Goal: Information Seeking & Learning: Learn about a topic

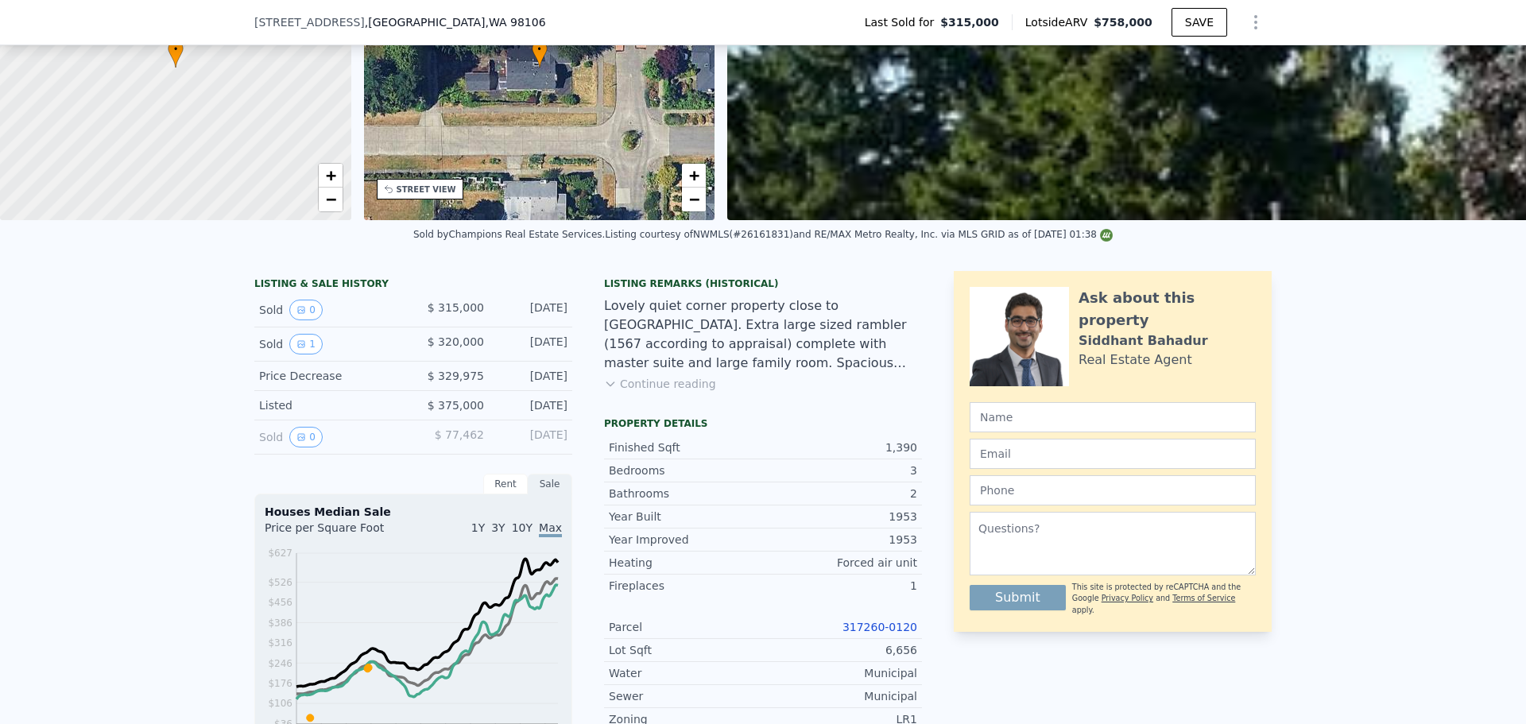
scroll to position [477, 0]
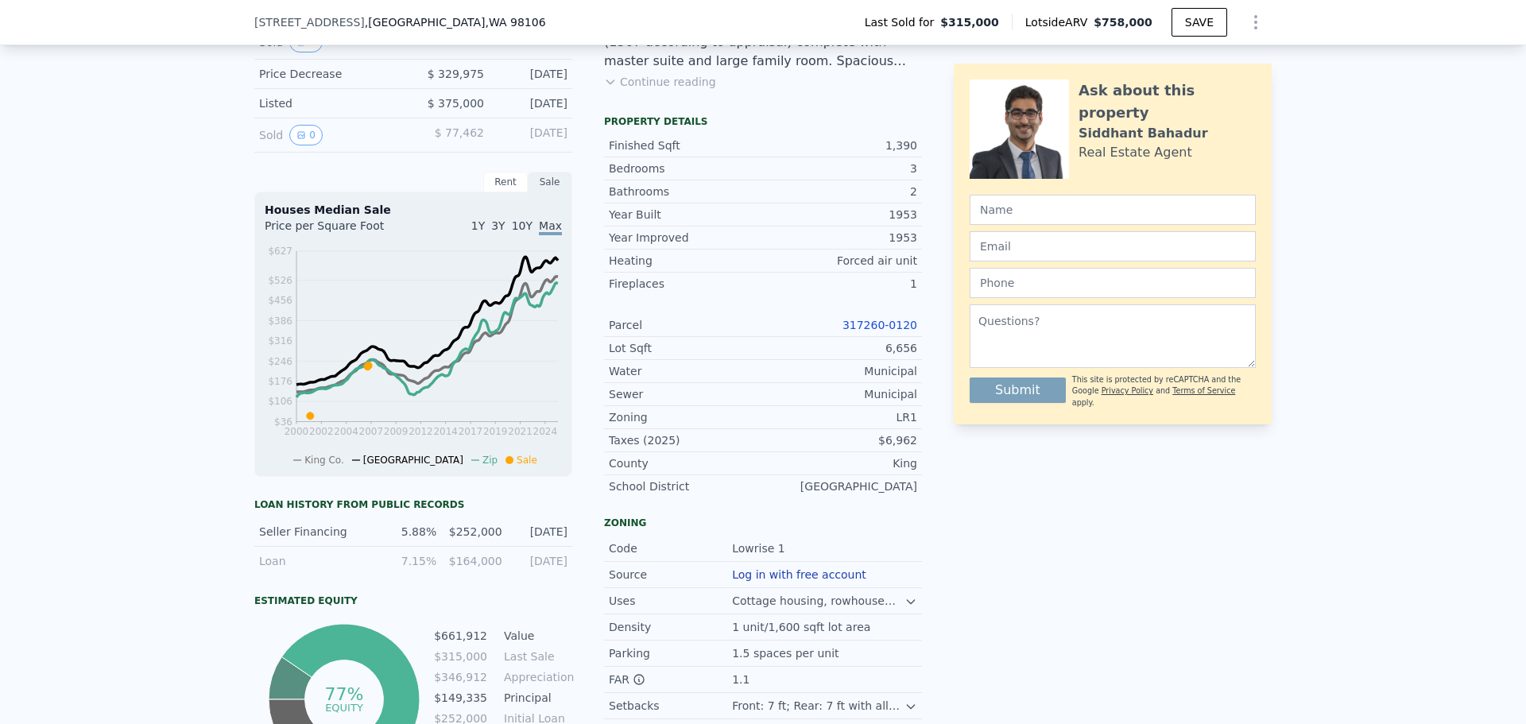
click at [904, 331] on link "317260-0120" at bounding box center [880, 325] width 75 height 13
drag, startPoint x: 944, startPoint y: 425, endPoint x: 960, endPoint y: 490, distance: 67.3
click at [945, 427] on div "LISTING & SALE HISTORY Sold 0 $ 315,000 [DATE] Sold 1 $ 320,000 [DATE] Price De…" at bounding box center [762, 383] width 1017 height 828
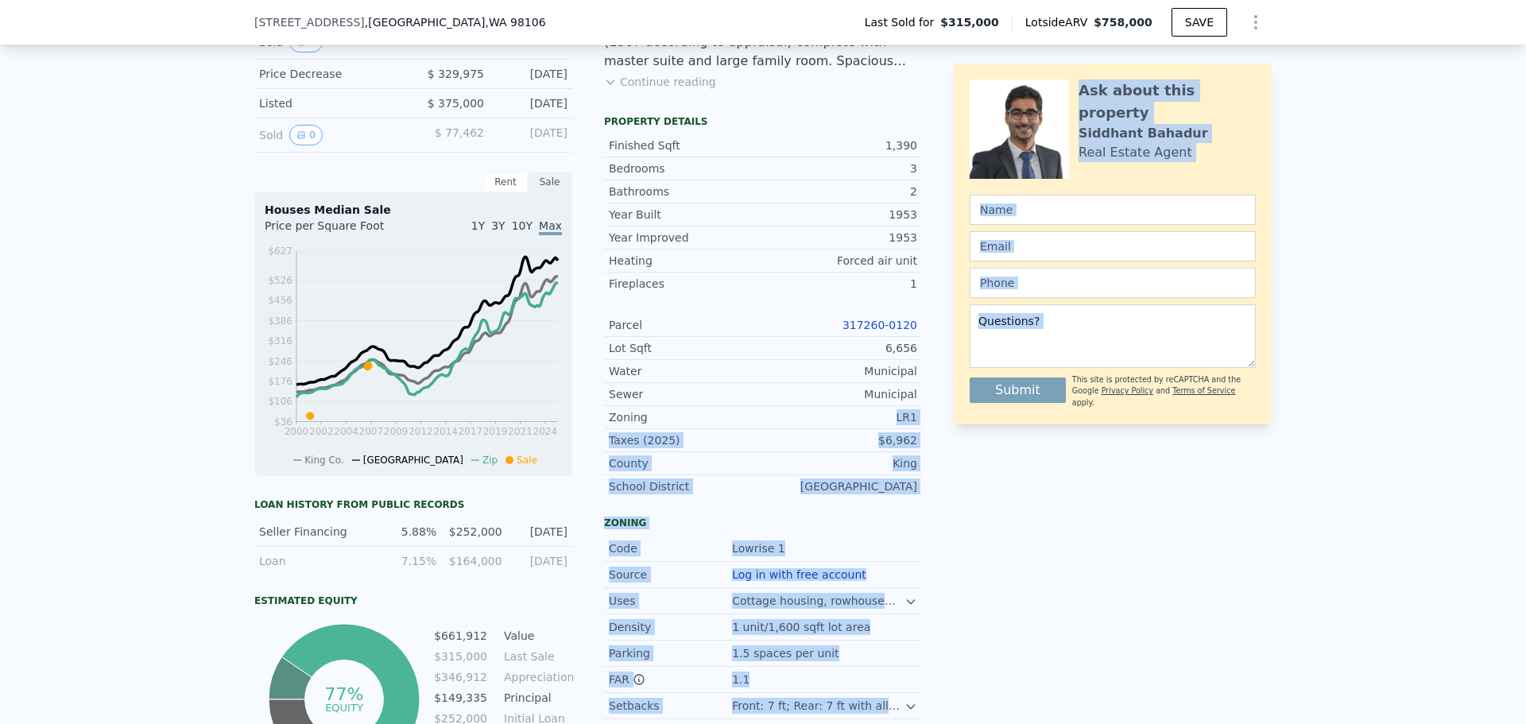
click at [975, 517] on div "Ask about this property [PERSON_NAME] Real Estate Agent Submit This site is pro…" at bounding box center [1113, 383] width 318 height 828
click at [749, 446] on div "Taxes (2025)" at bounding box center [686, 440] width 154 height 16
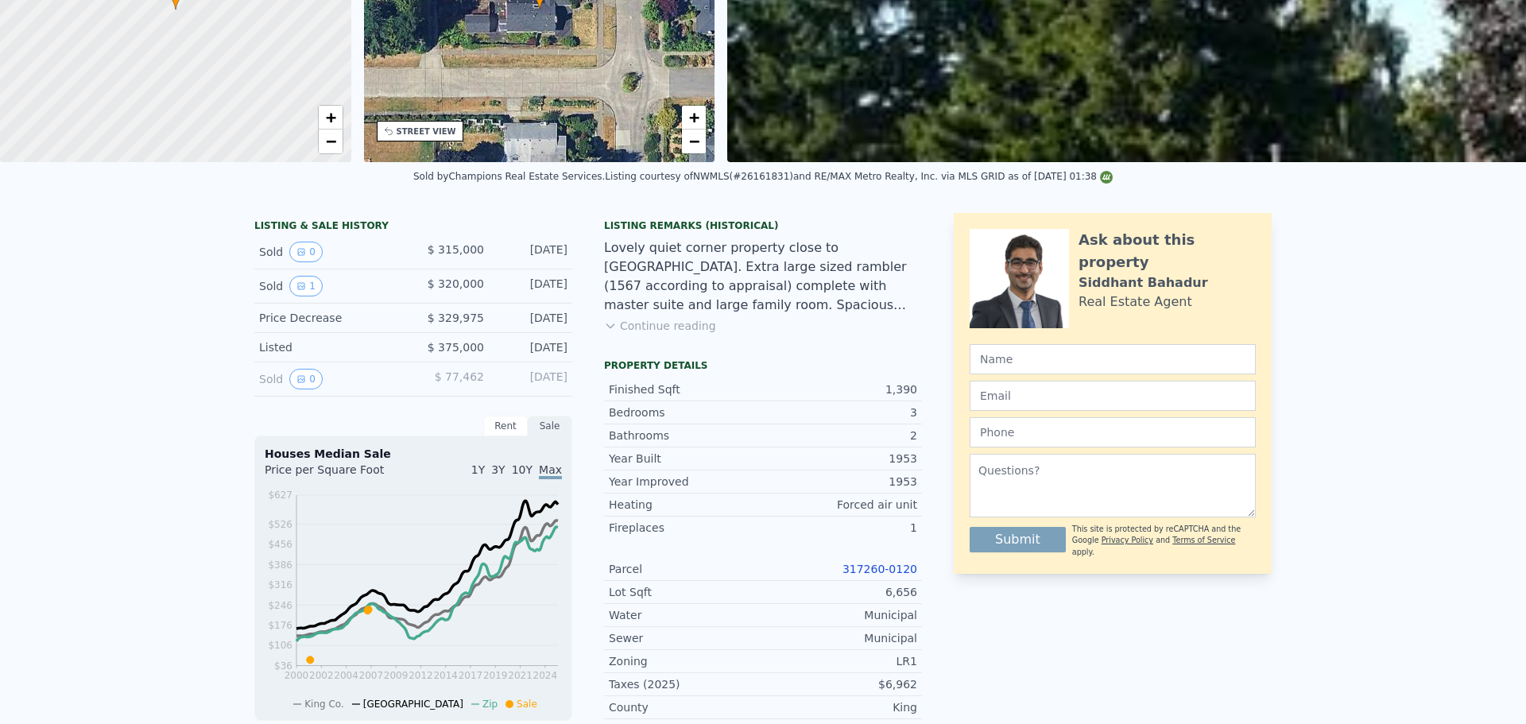
scroll to position [0, 0]
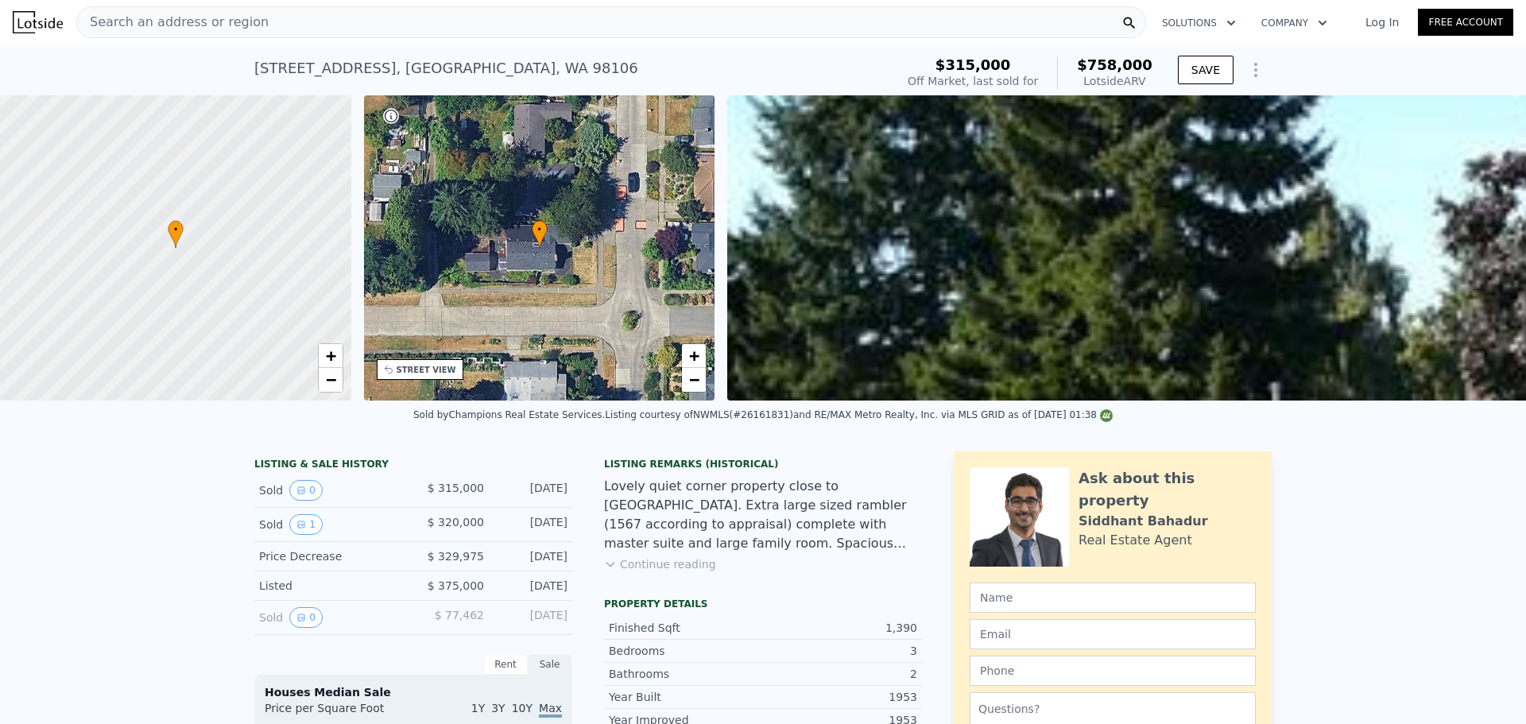
click at [347, 21] on div "Search an address or region" at bounding box center [611, 22] width 1070 height 32
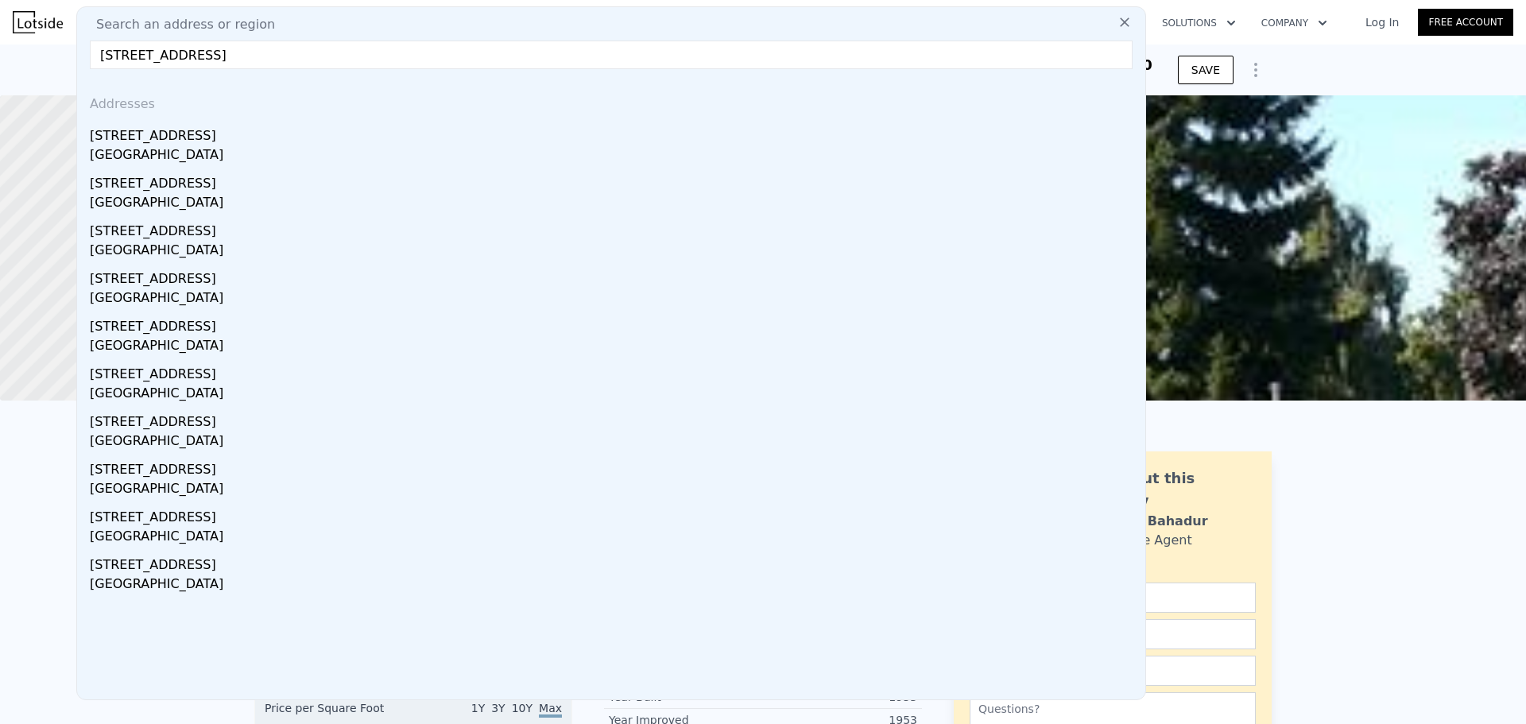
type input "[STREET_ADDRESS]"
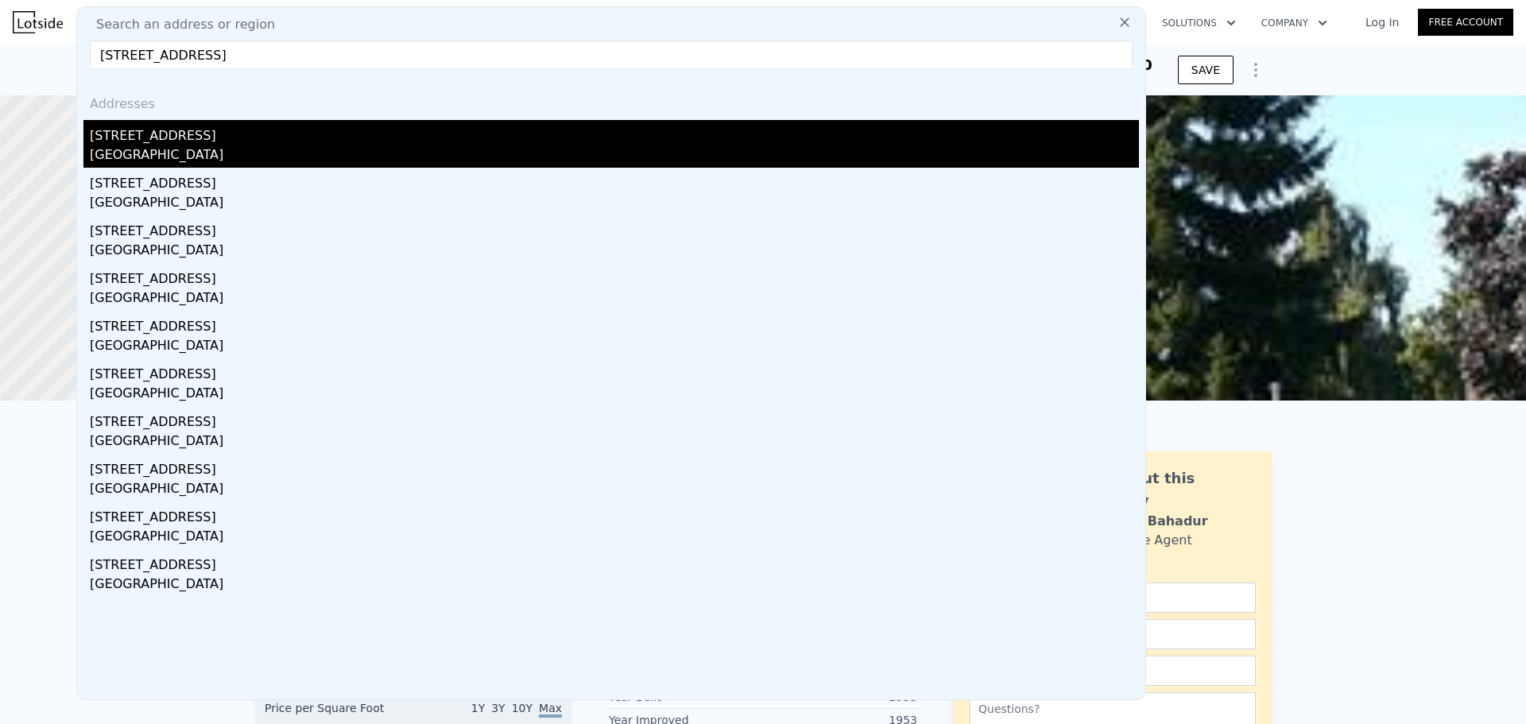
click at [265, 135] on div "[STREET_ADDRESS]" at bounding box center [614, 132] width 1049 height 25
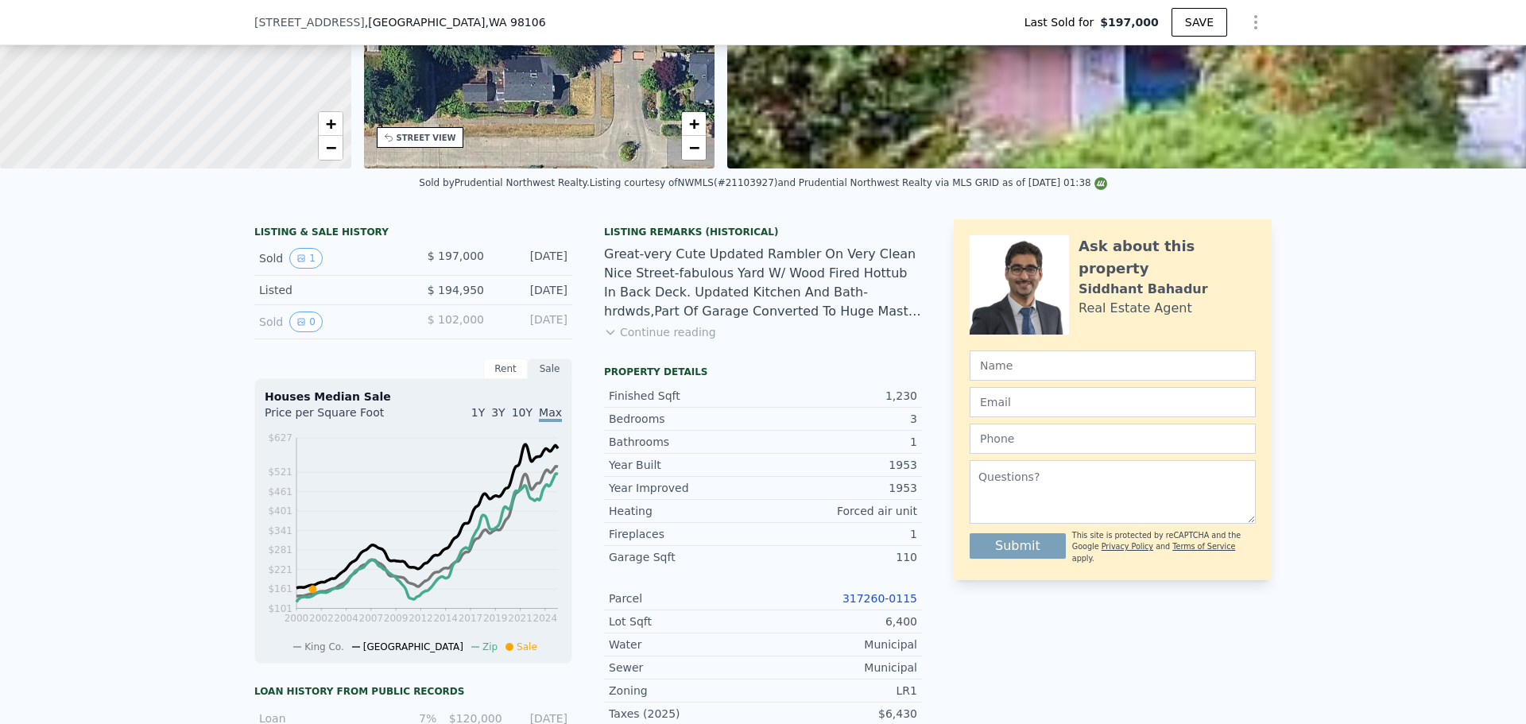
scroll to position [233, 0]
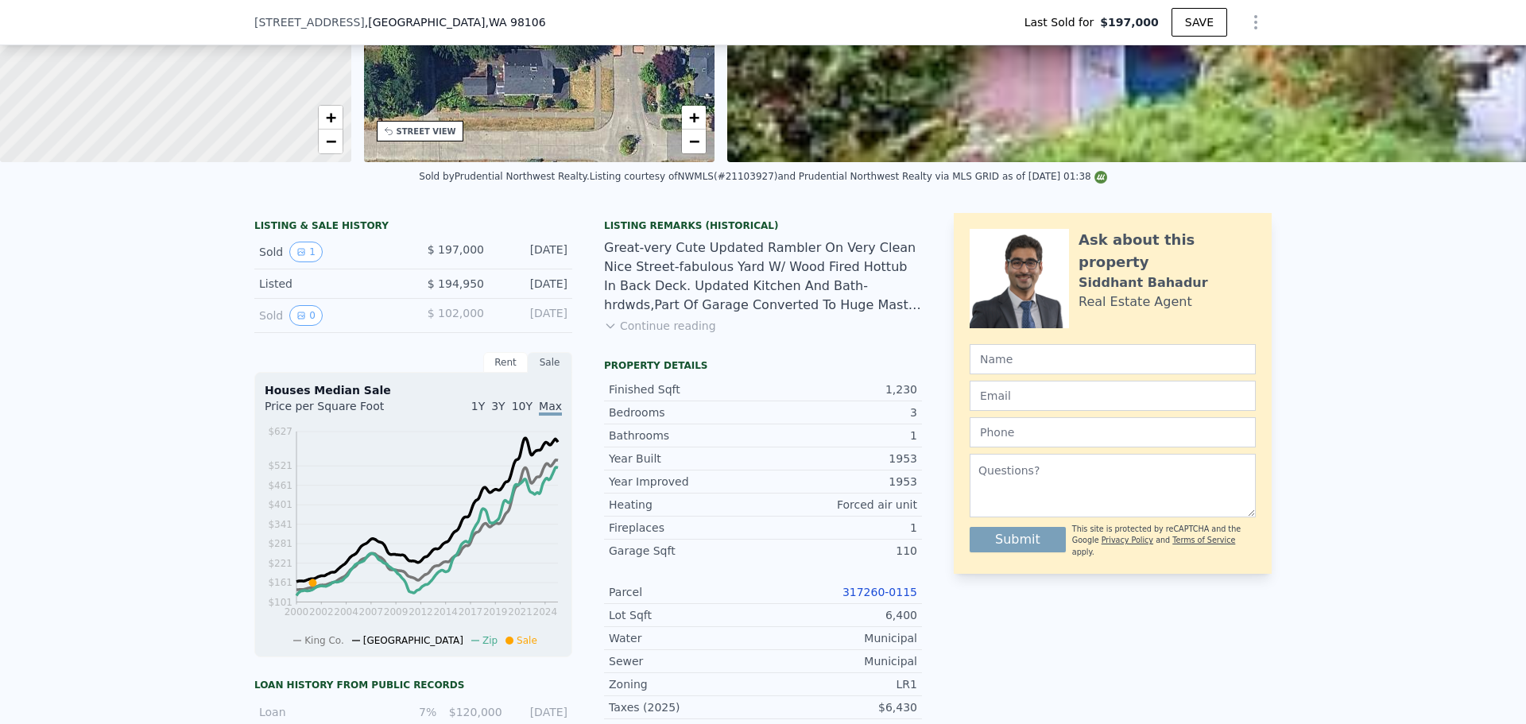
click at [882, 599] on link "317260-0115" at bounding box center [880, 592] width 75 height 13
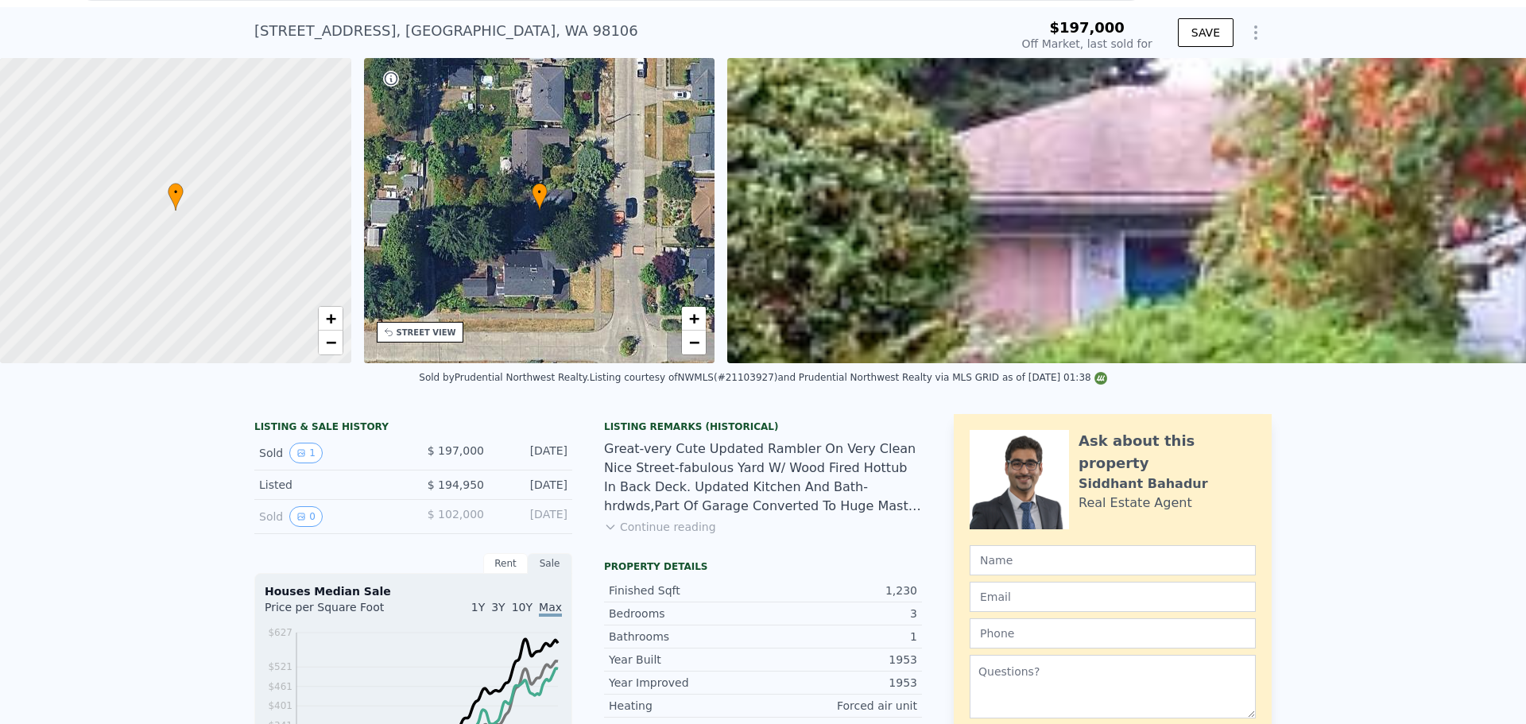
scroll to position [6, 0]
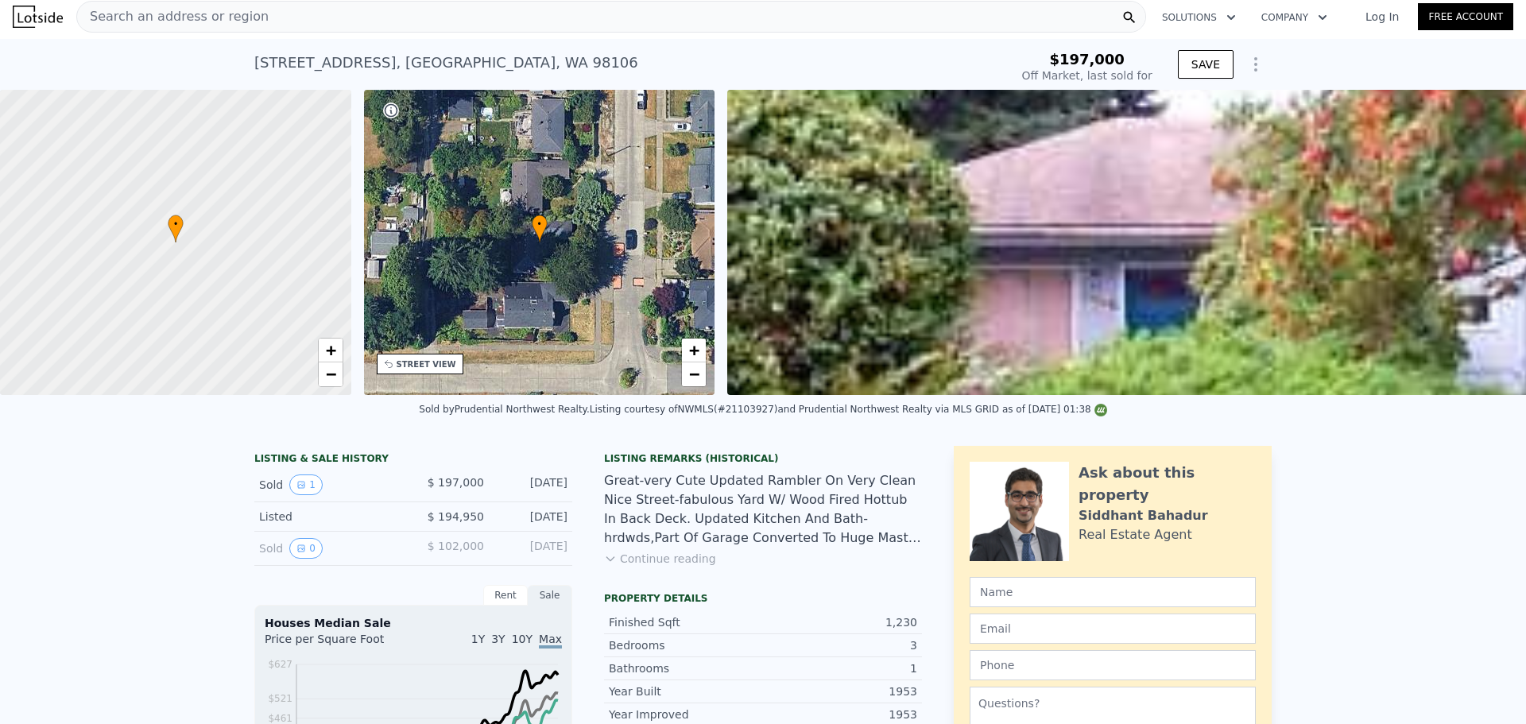
click at [285, 10] on div "Search an address or region" at bounding box center [611, 17] width 1070 height 32
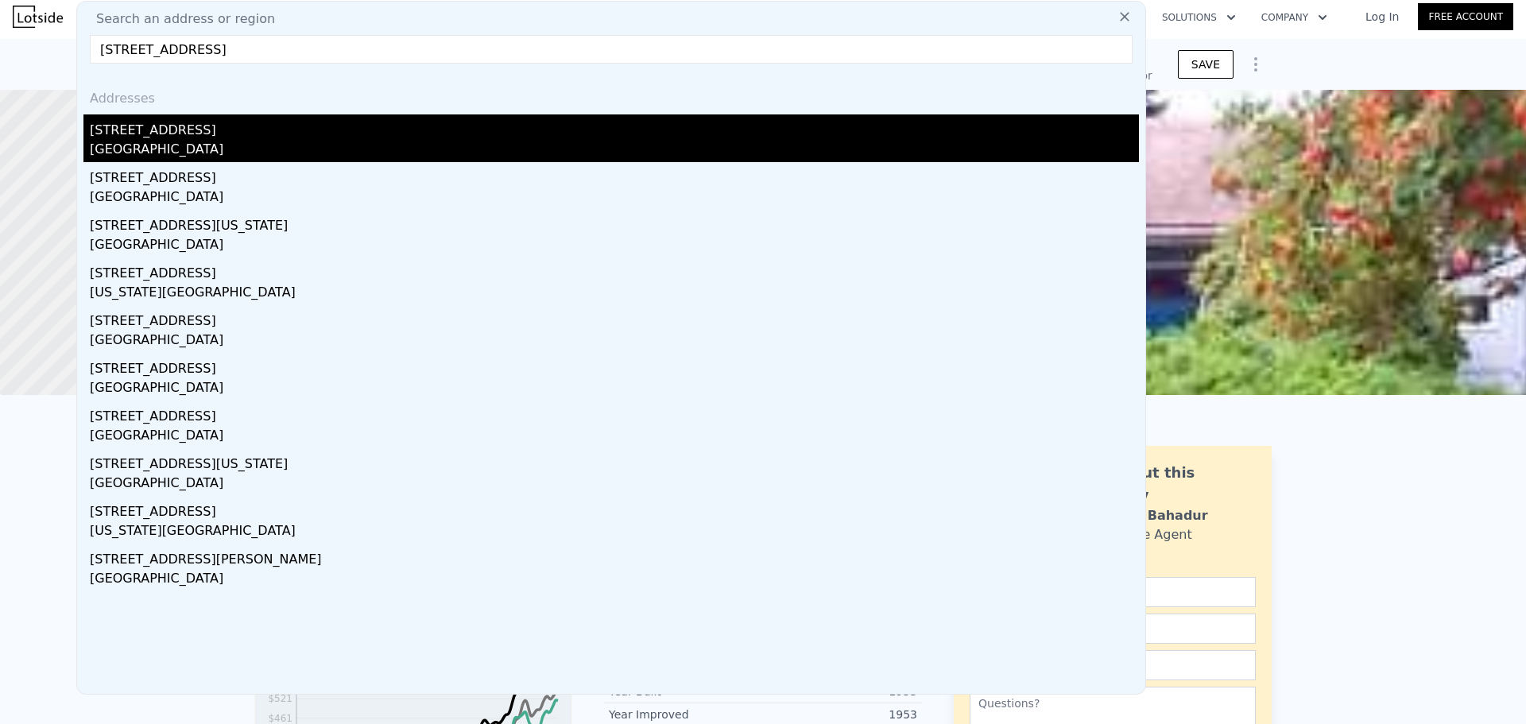
type input "[STREET_ADDRESS]"
click at [177, 134] on div "[STREET_ADDRESS]" at bounding box center [614, 126] width 1049 height 25
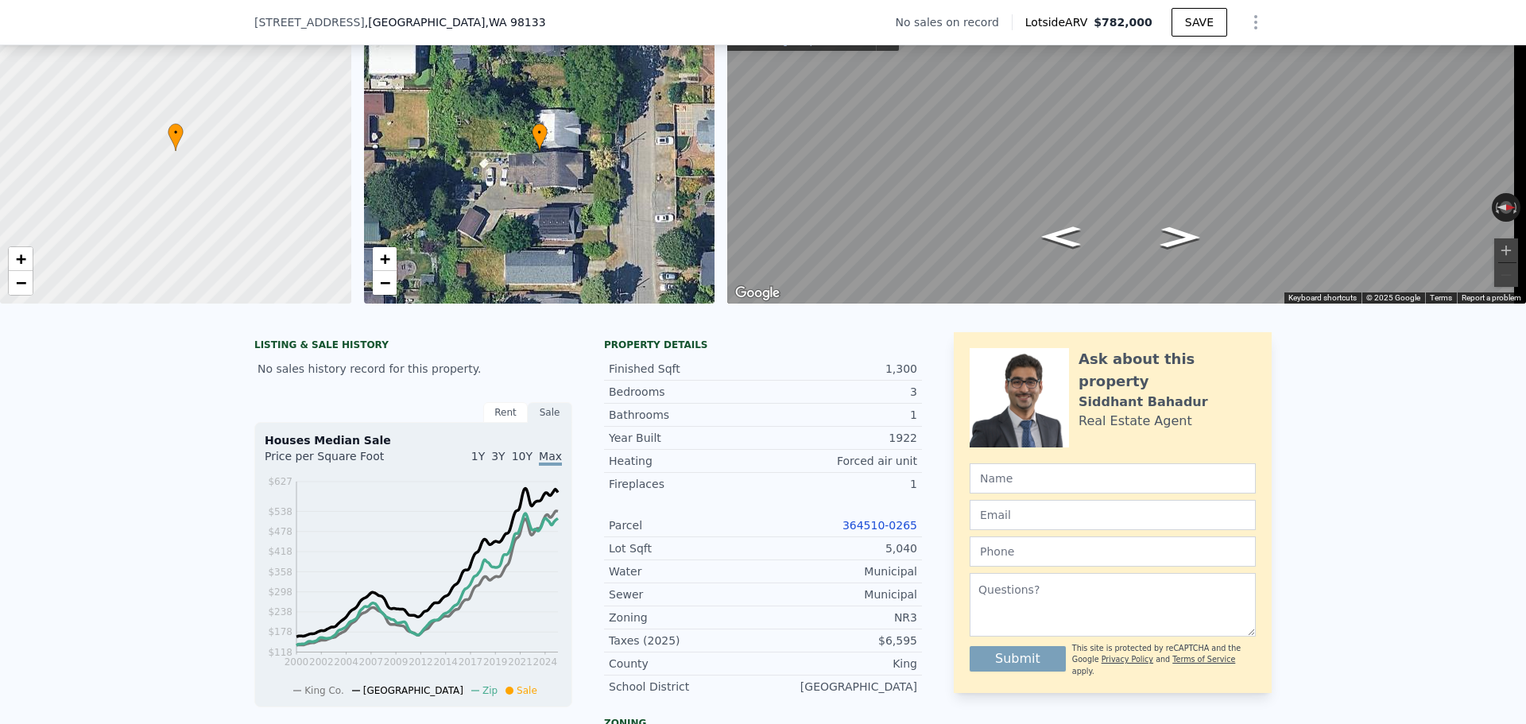
scroll to position [159, 0]
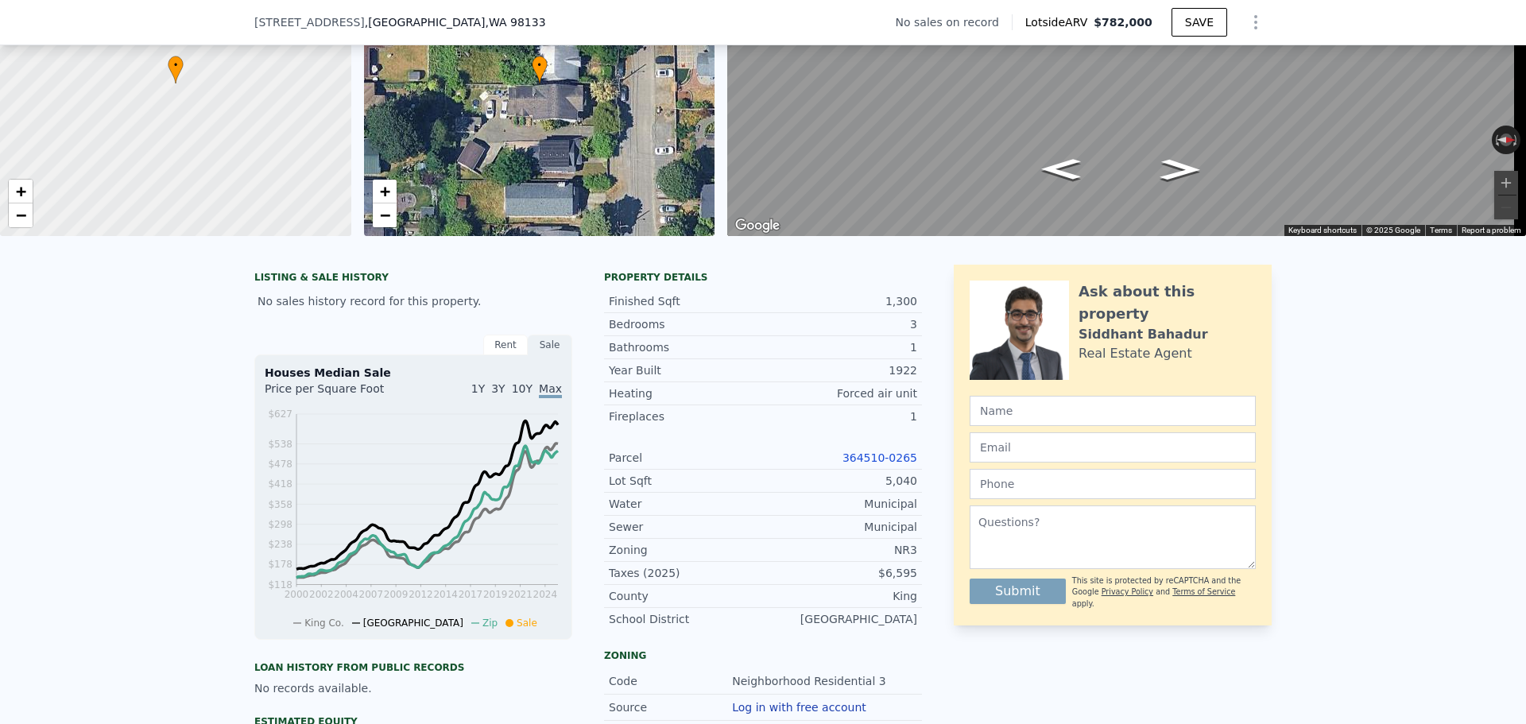
click at [867, 464] on link "364510-0265" at bounding box center [880, 457] width 75 height 13
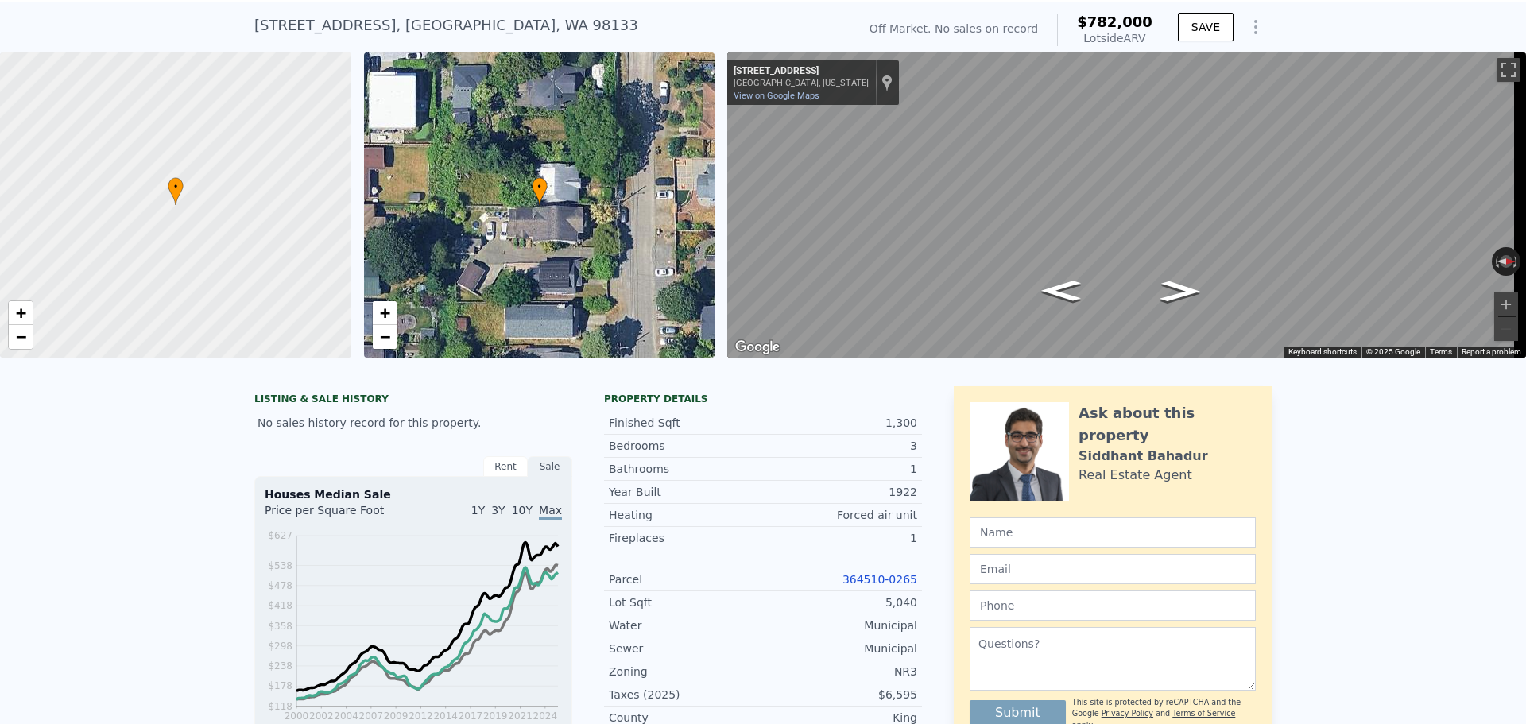
scroll to position [6, 0]
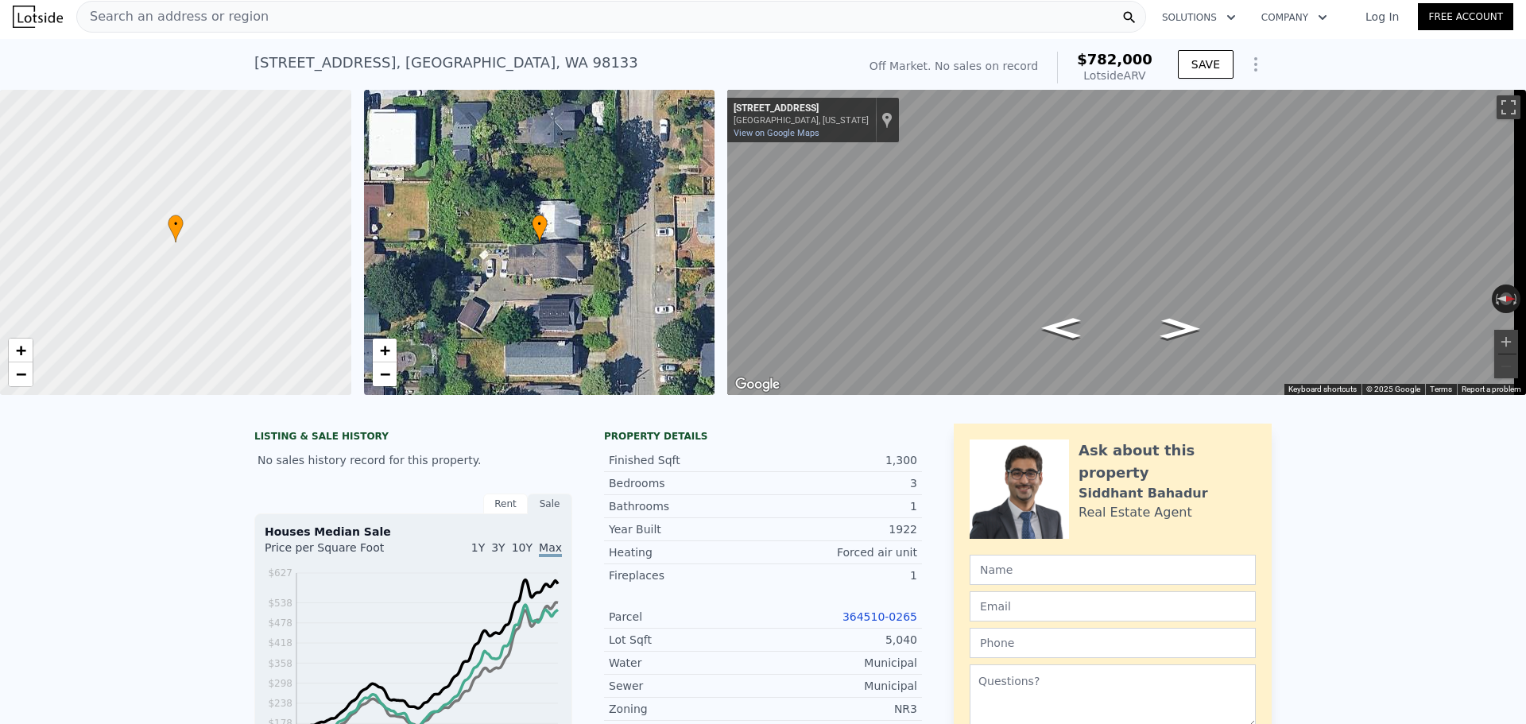
click at [258, 24] on div "Search an address or region" at bounding box center [611, 17] width 1070 height 32
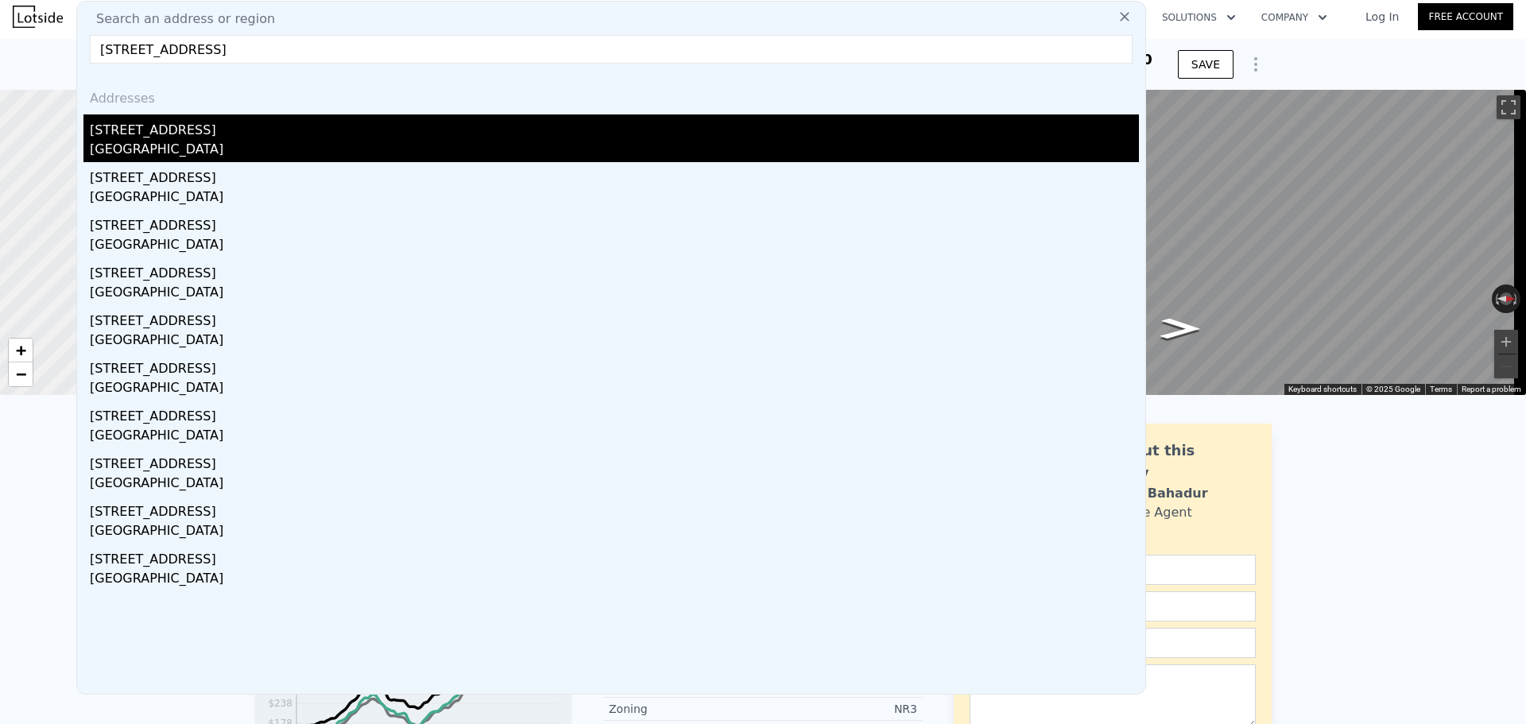
type input "[STREET_ADDRESS]"
click at [267, 127] on div "[STREET_ADDRESS]" at bounding box center [614, 126] width 1049 height 25
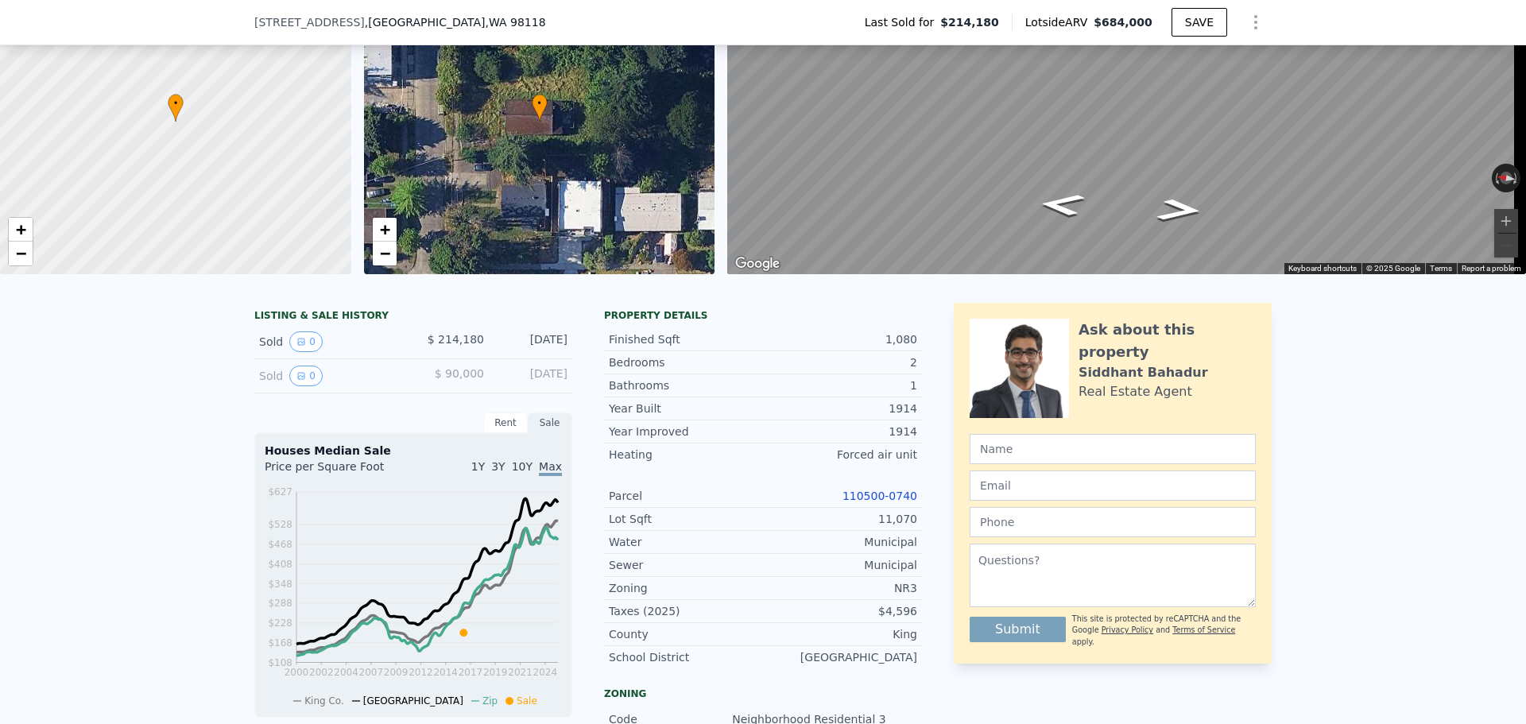
scroll to position [159, 0]
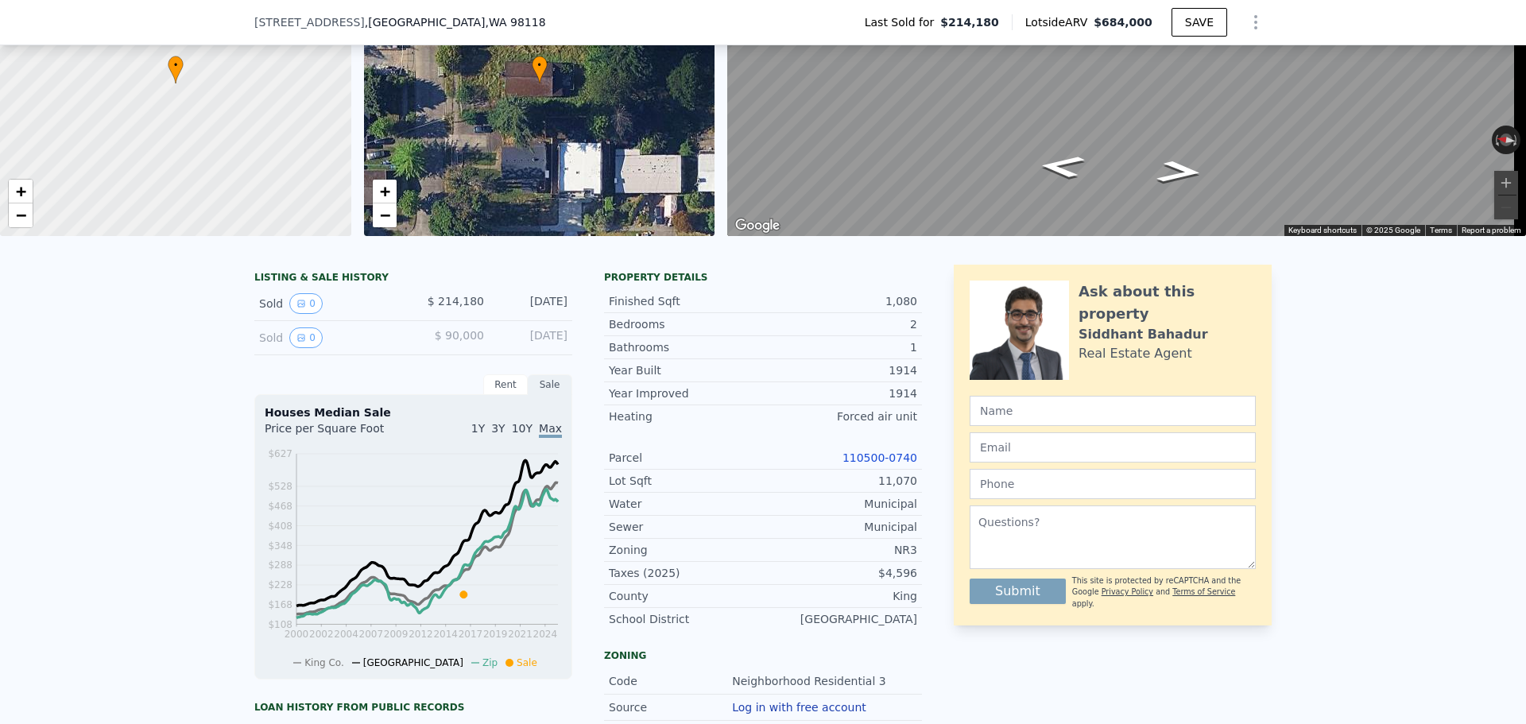
click at [885, 464] on link "110500-0740" at bounding box center [880, 457] width 75 height 13
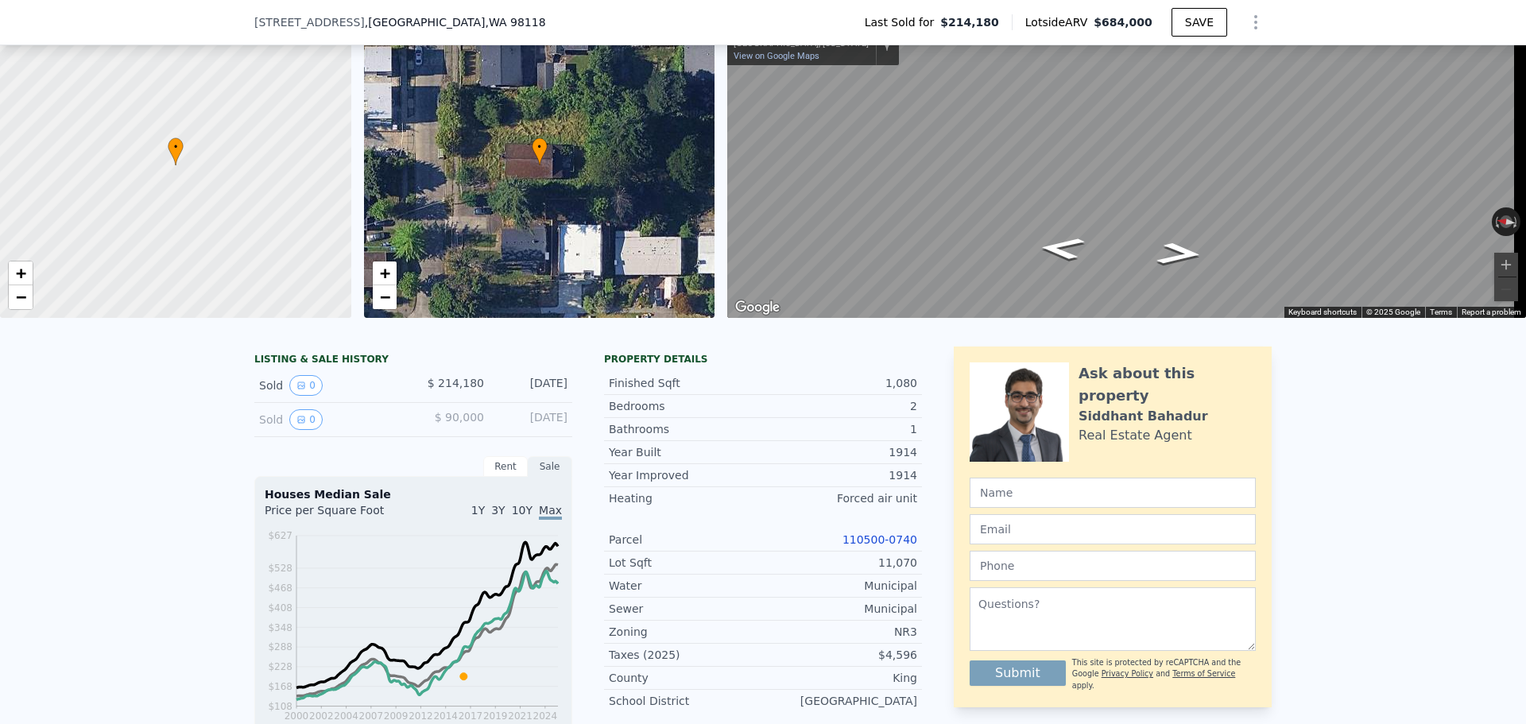
scroll to position [6, 0]
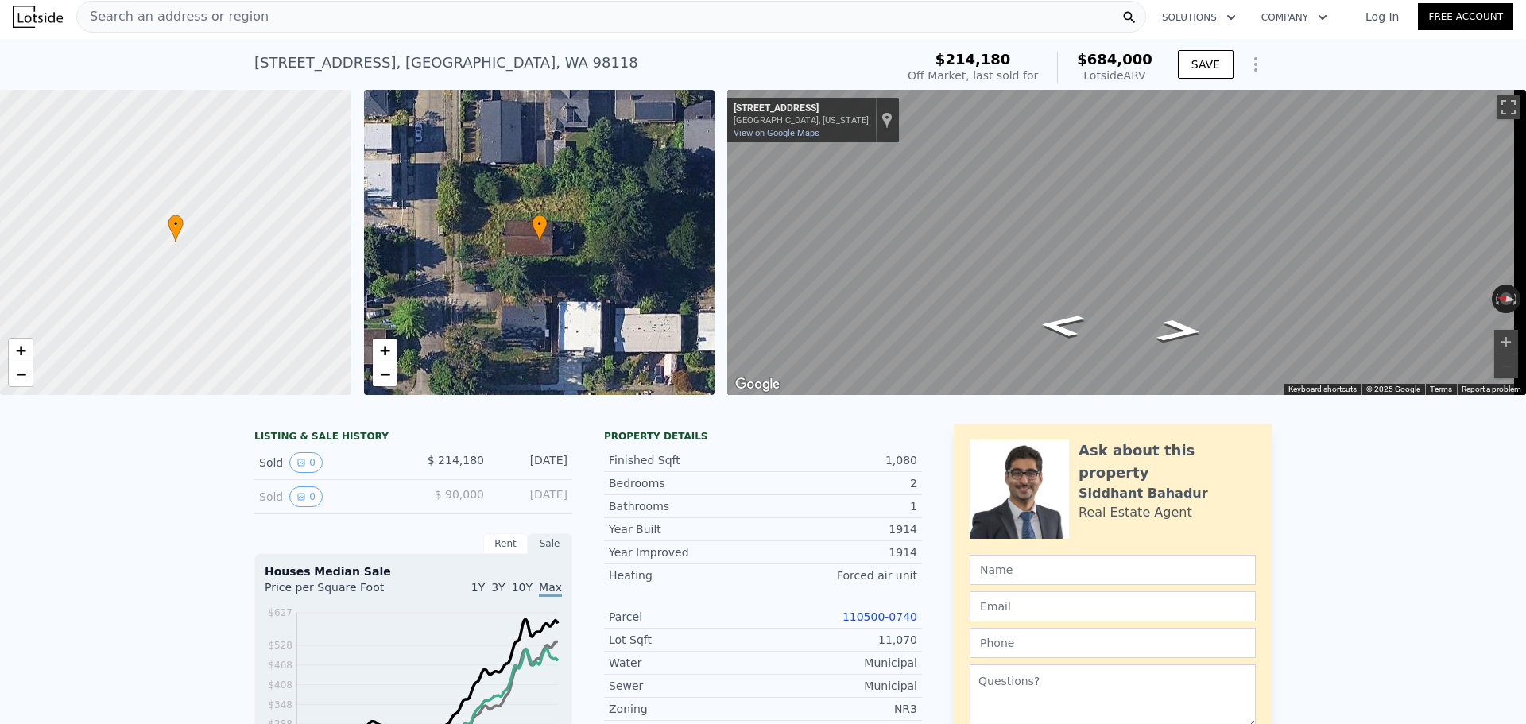
click at [229, 10] on span "Search an address or region" at bounding box center [173, 16] width 192 height 19
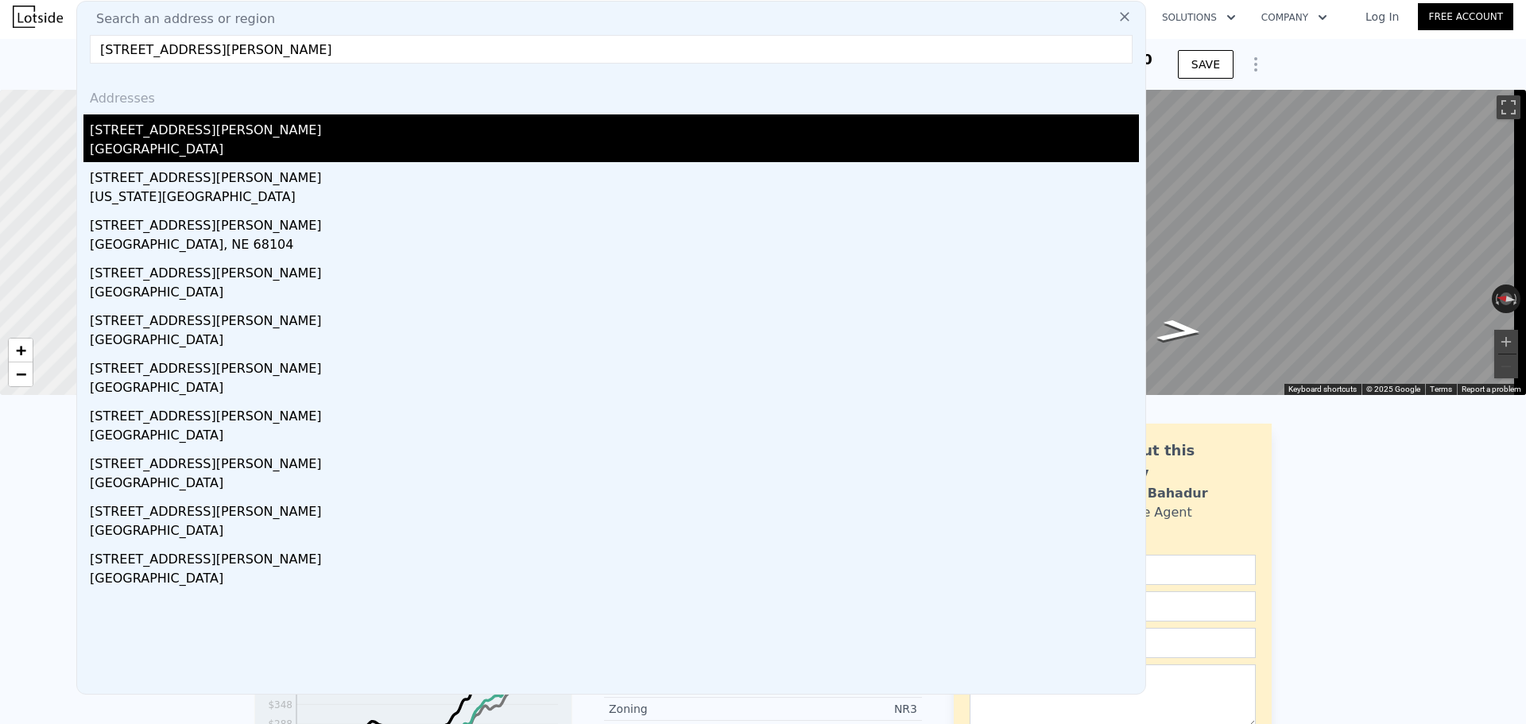
type input "[STREET_ADDRESS][PERSON_NAME]"
click at [225, 129] on div "[STREET_ADDRESS][PERSON_NAME]" at bounding box center [614, 126] width 1049 height 25
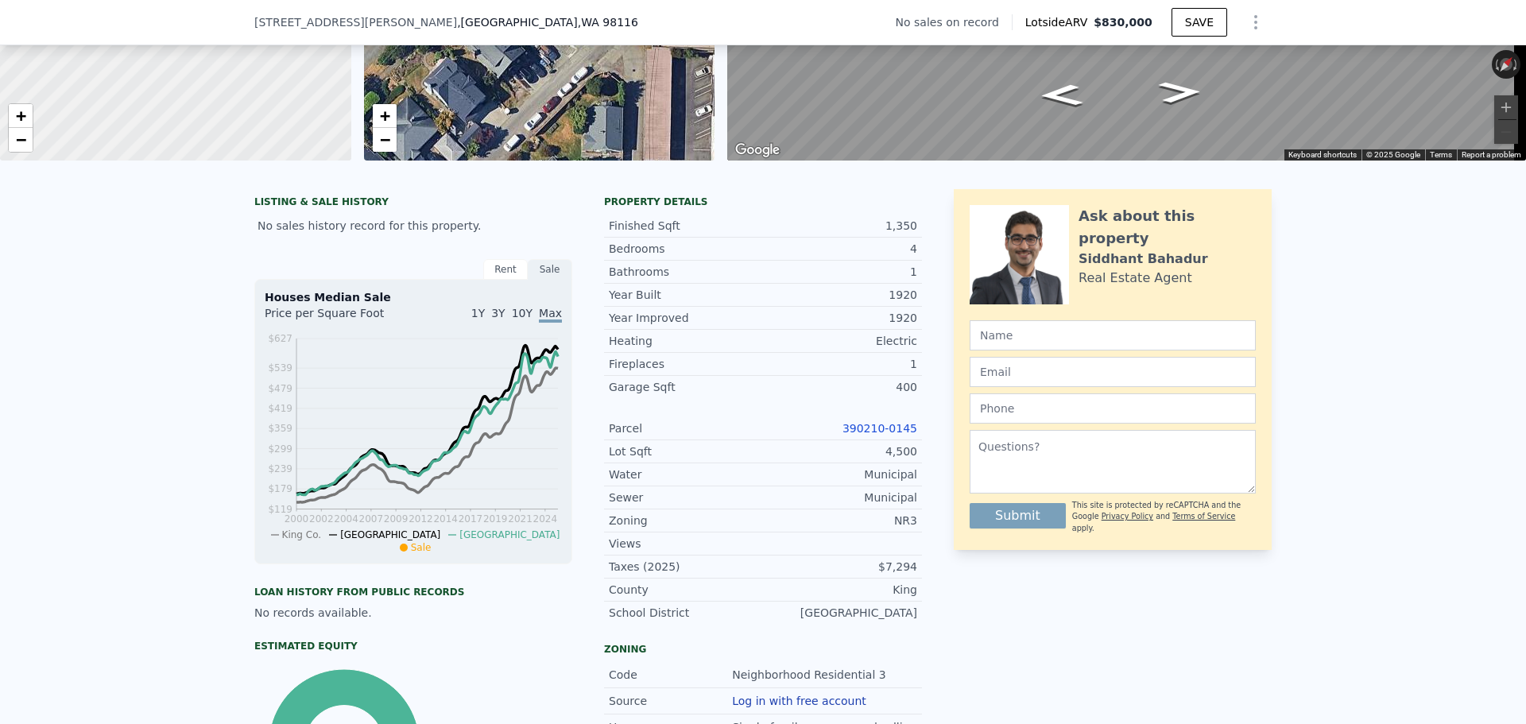
scroll to position [238, 0]
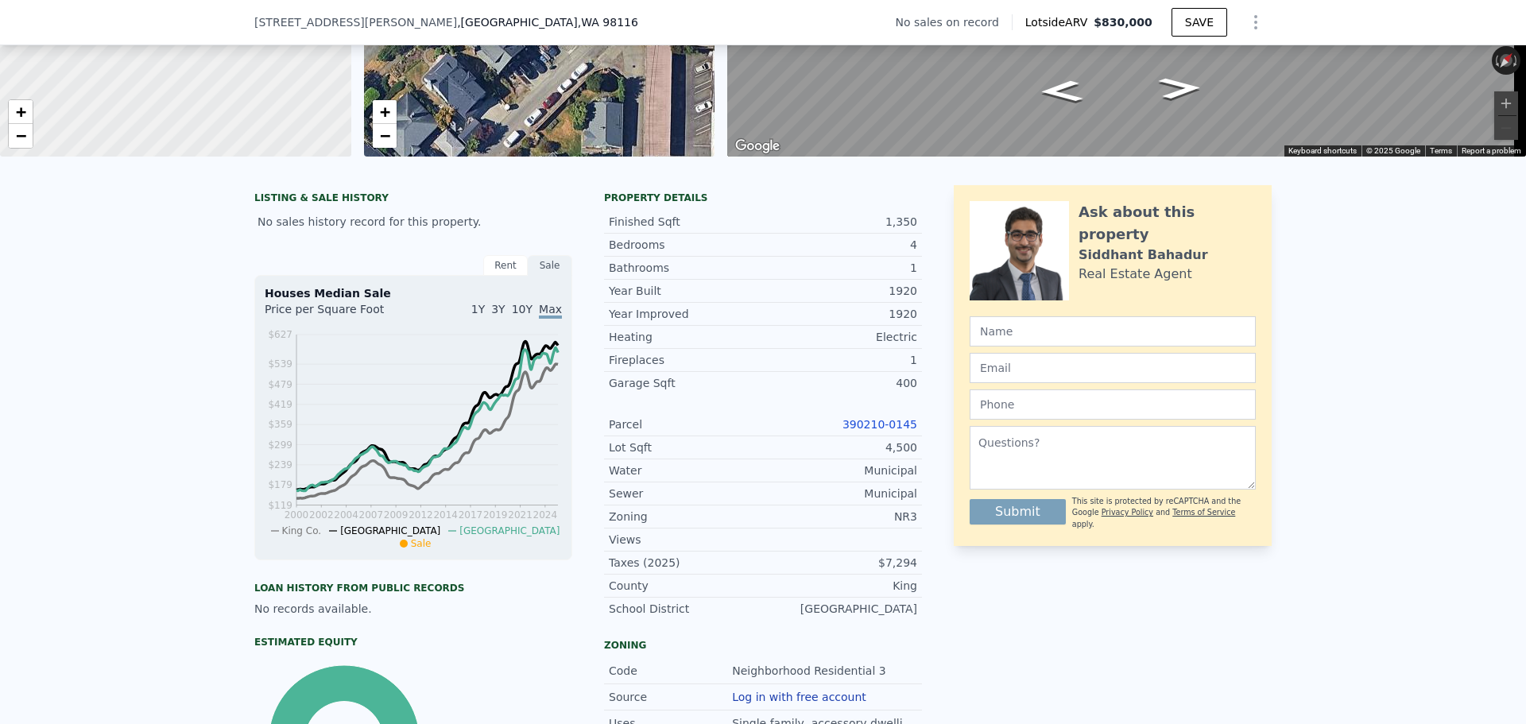
click at [880, 431] on link "390210-0145" at bounding box center [880, 424] width 75 height 13
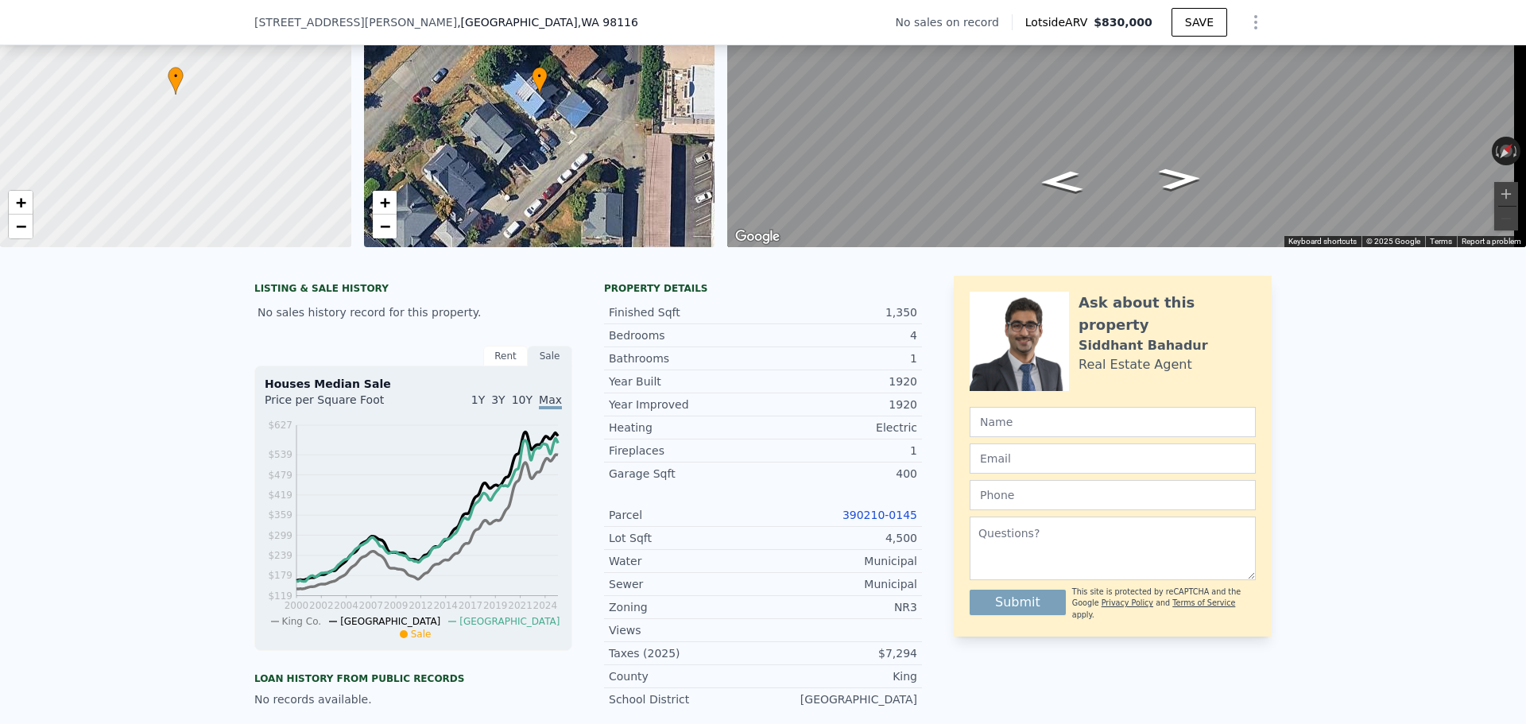
scroll to position [0, 0]
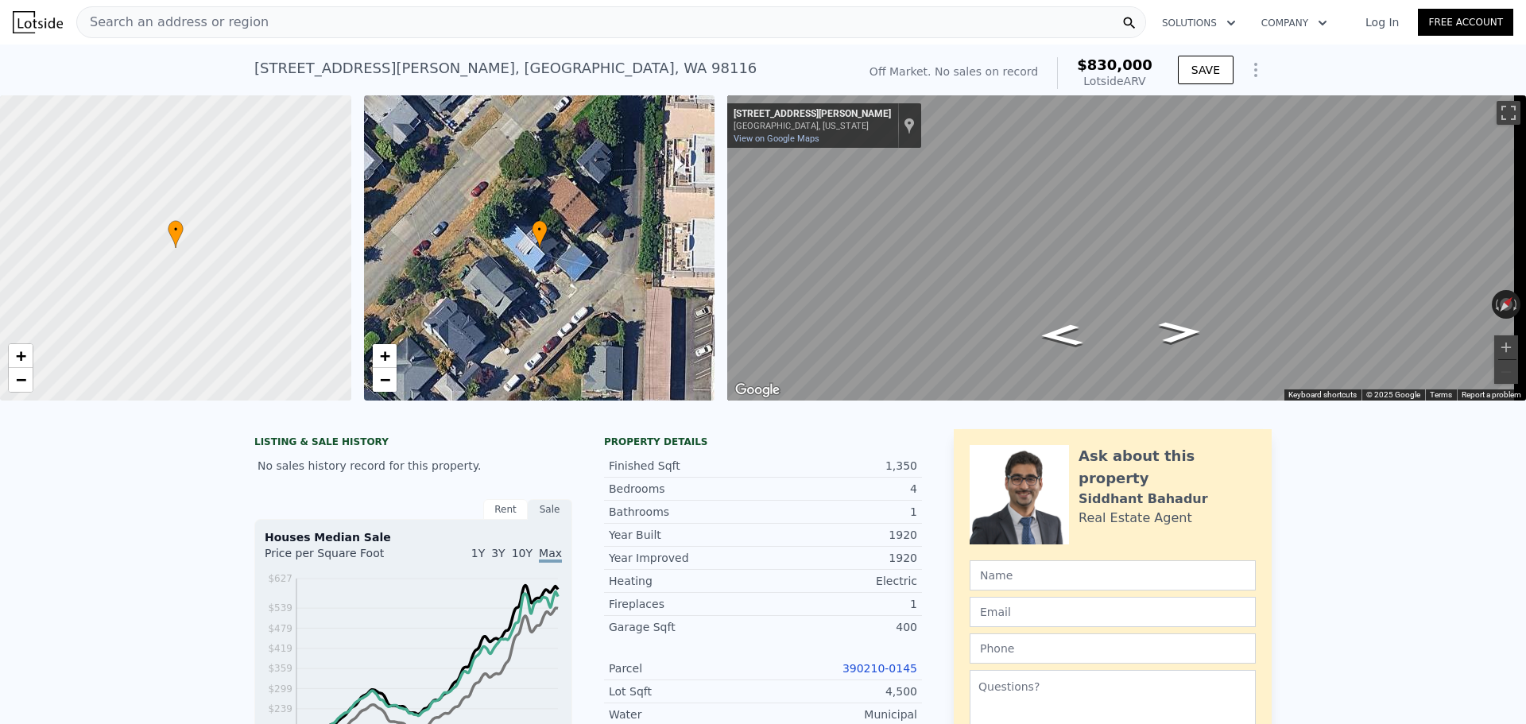
click at [232, 14] on span "Search an address or region" at bounding box center [173, 22] width 192 height 19
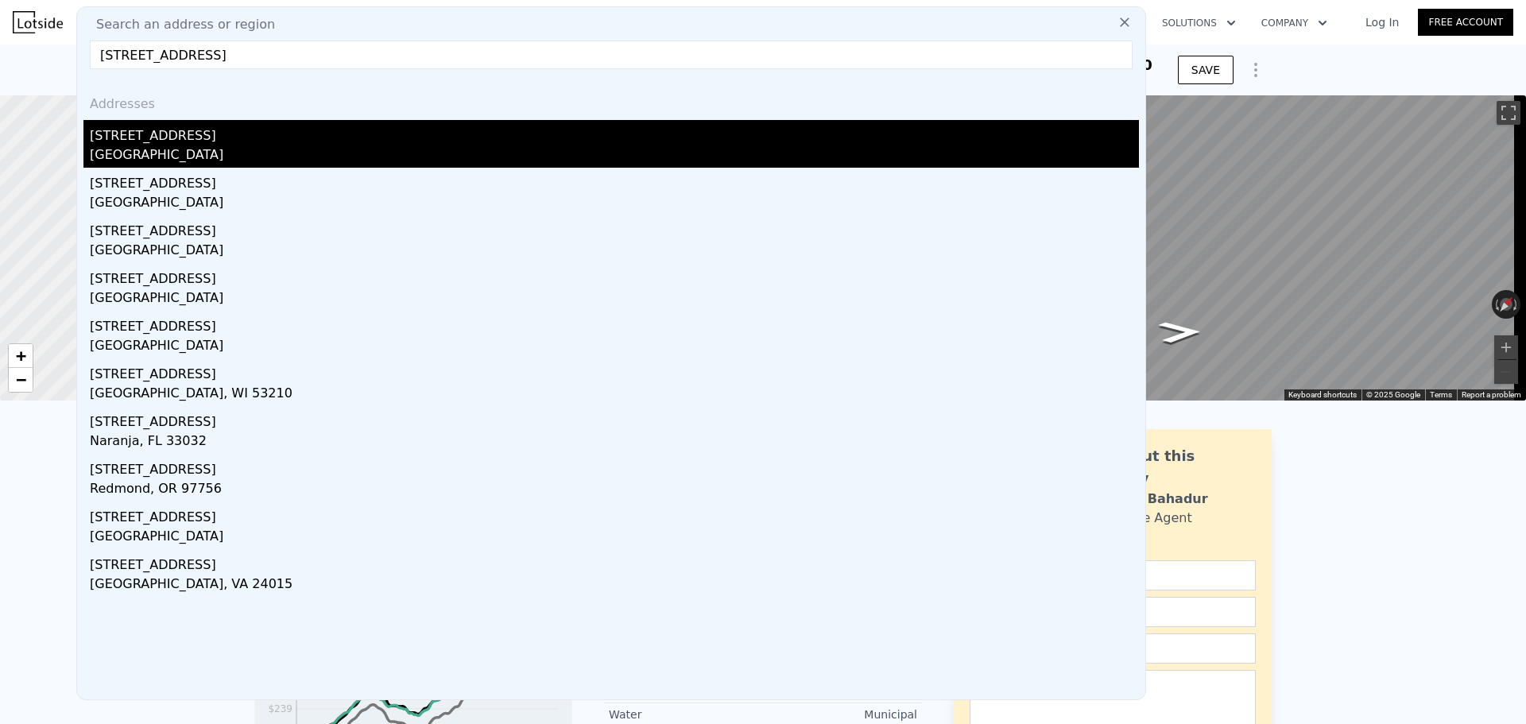
type input "[STREET_ADDRESS]"
click at [260, 141] on div "[STREET_ADDRESS]" at bounding box center [614, 132] width 1049 height 25
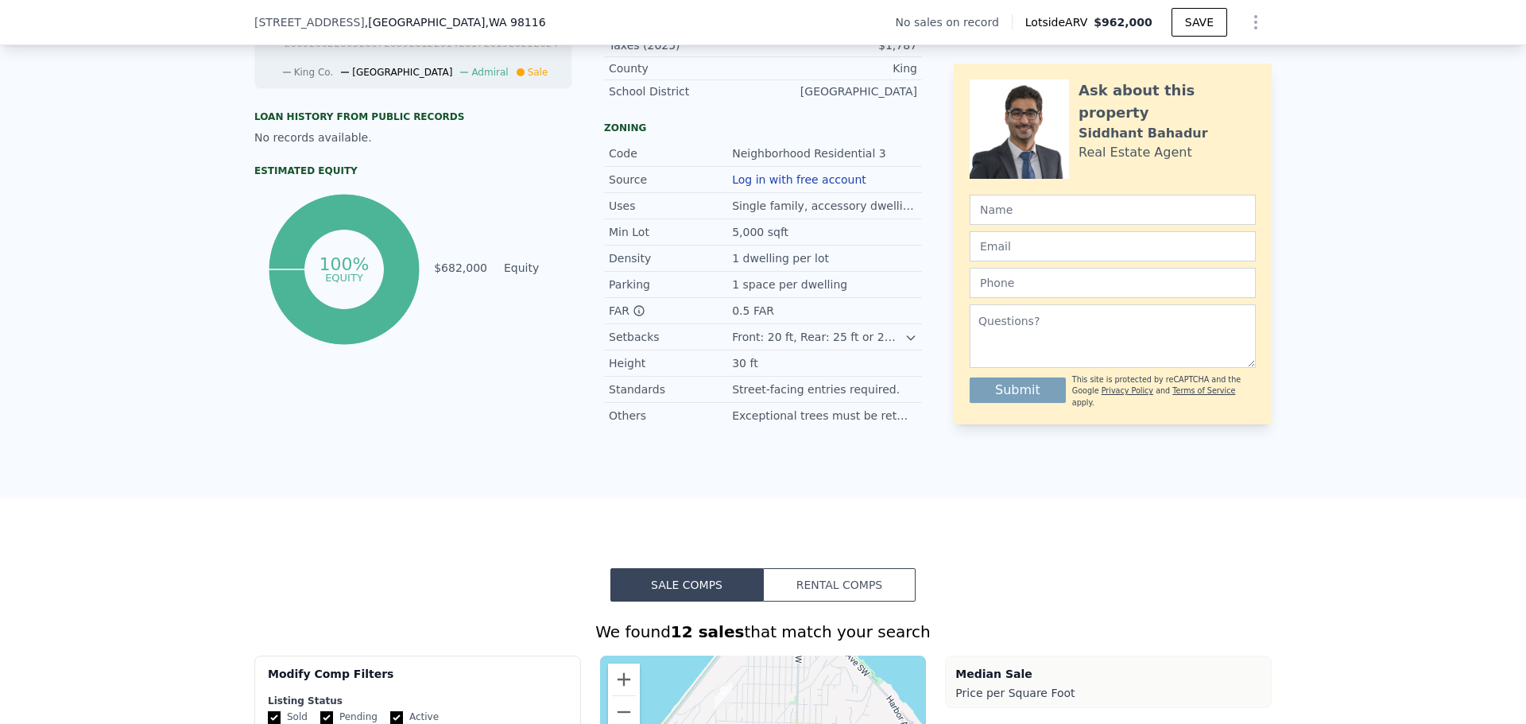
scroll to position [392, 0]
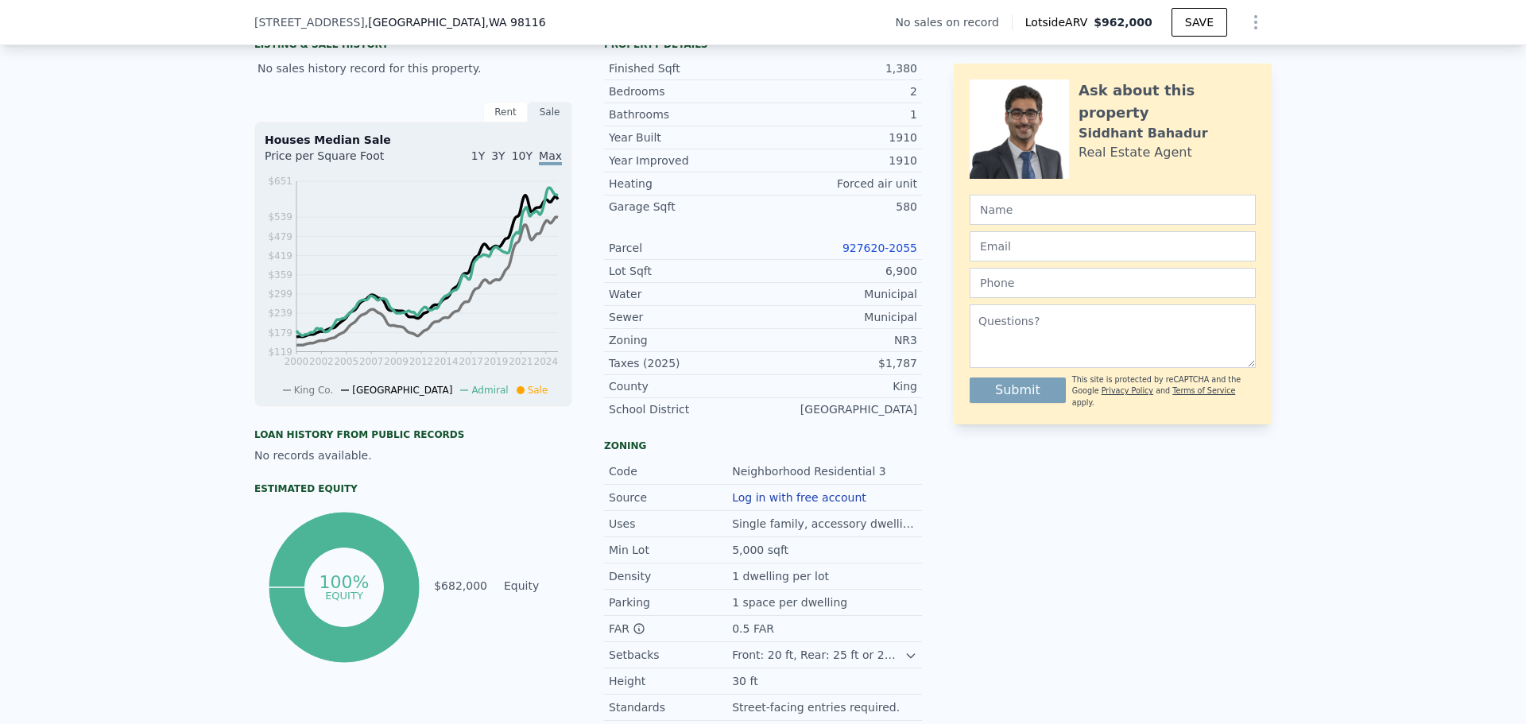
click at [884, 254] on link "927620-2055" at bounding box center [880, 248] width 75 height 13
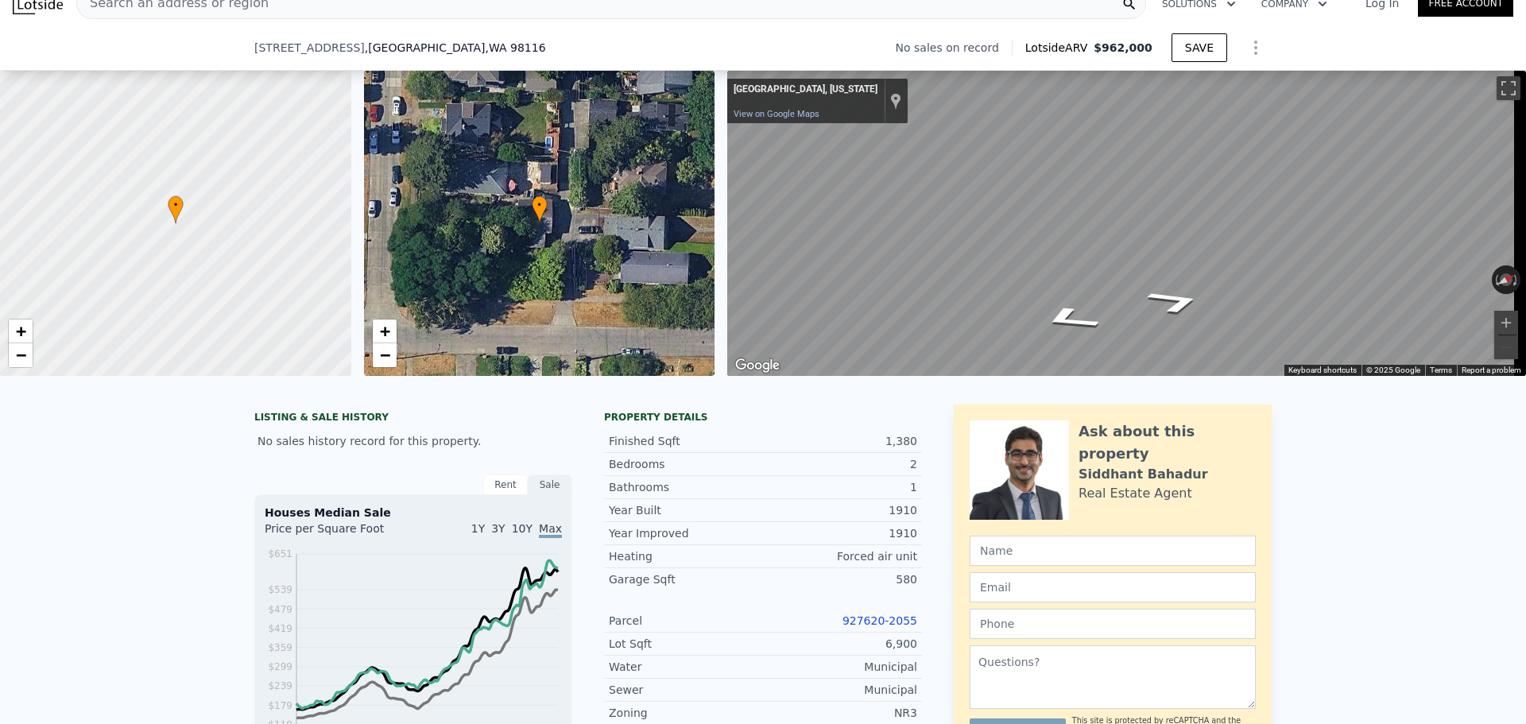
scroll to position [0, 0]
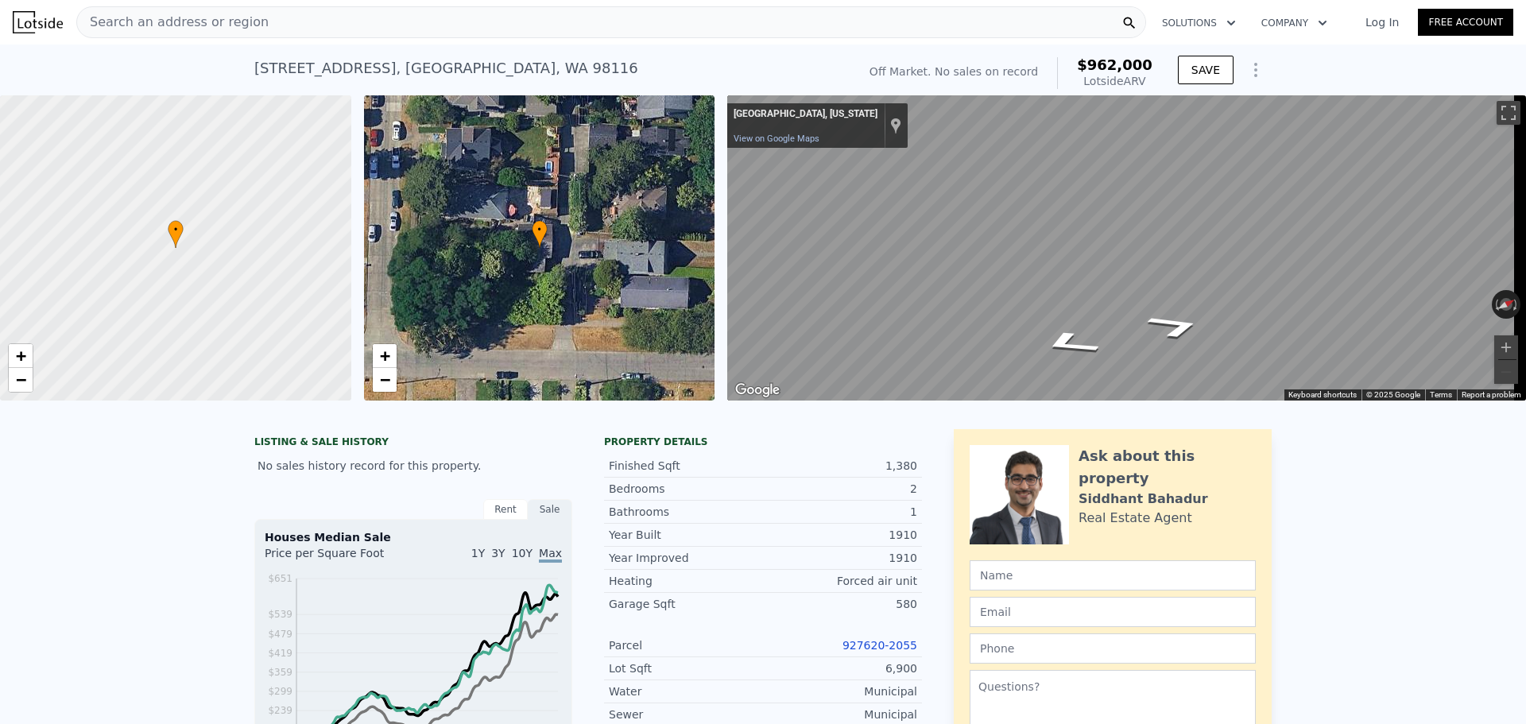
click at [265, 23] on div "Search an address or region" at bounding box center [611, 22] width 1070 height 32
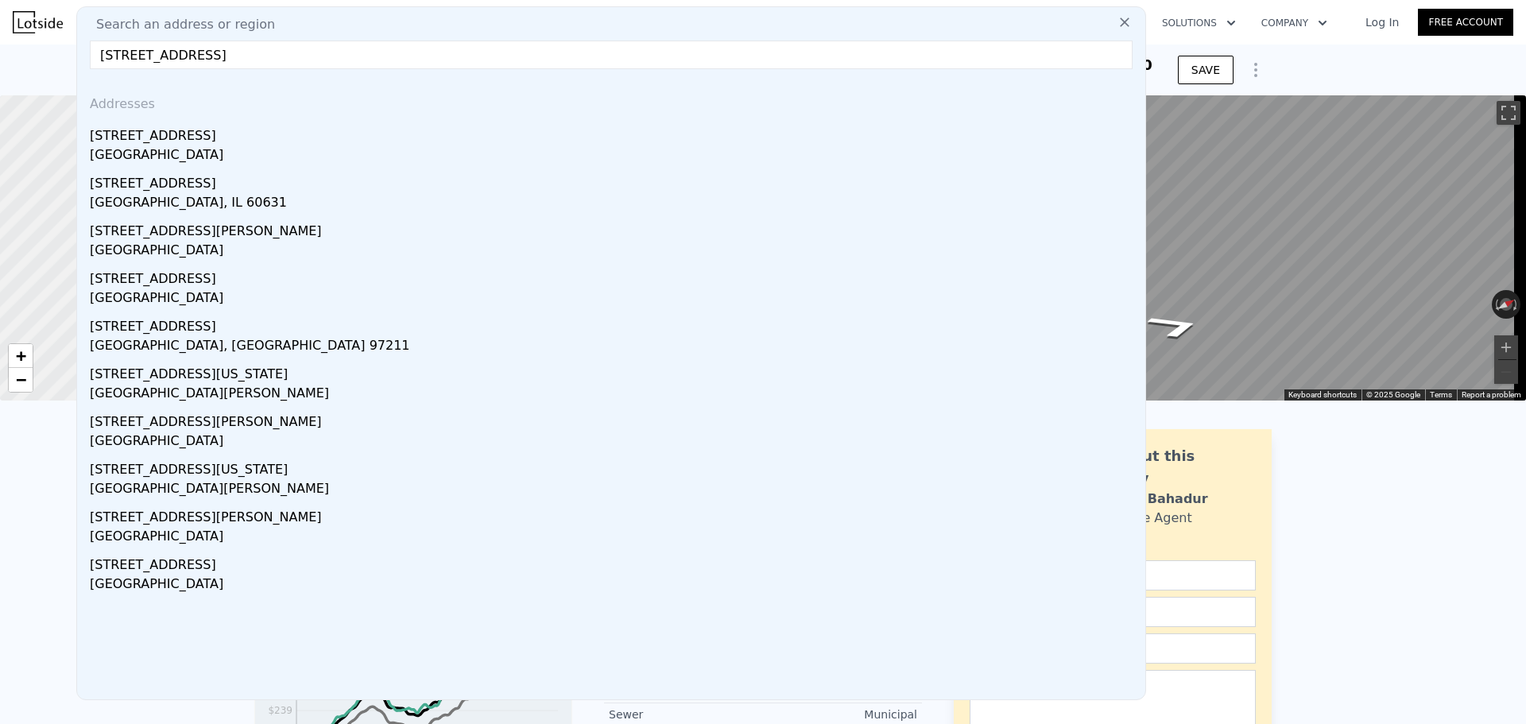
type input "[STREET_ADDRESS]"
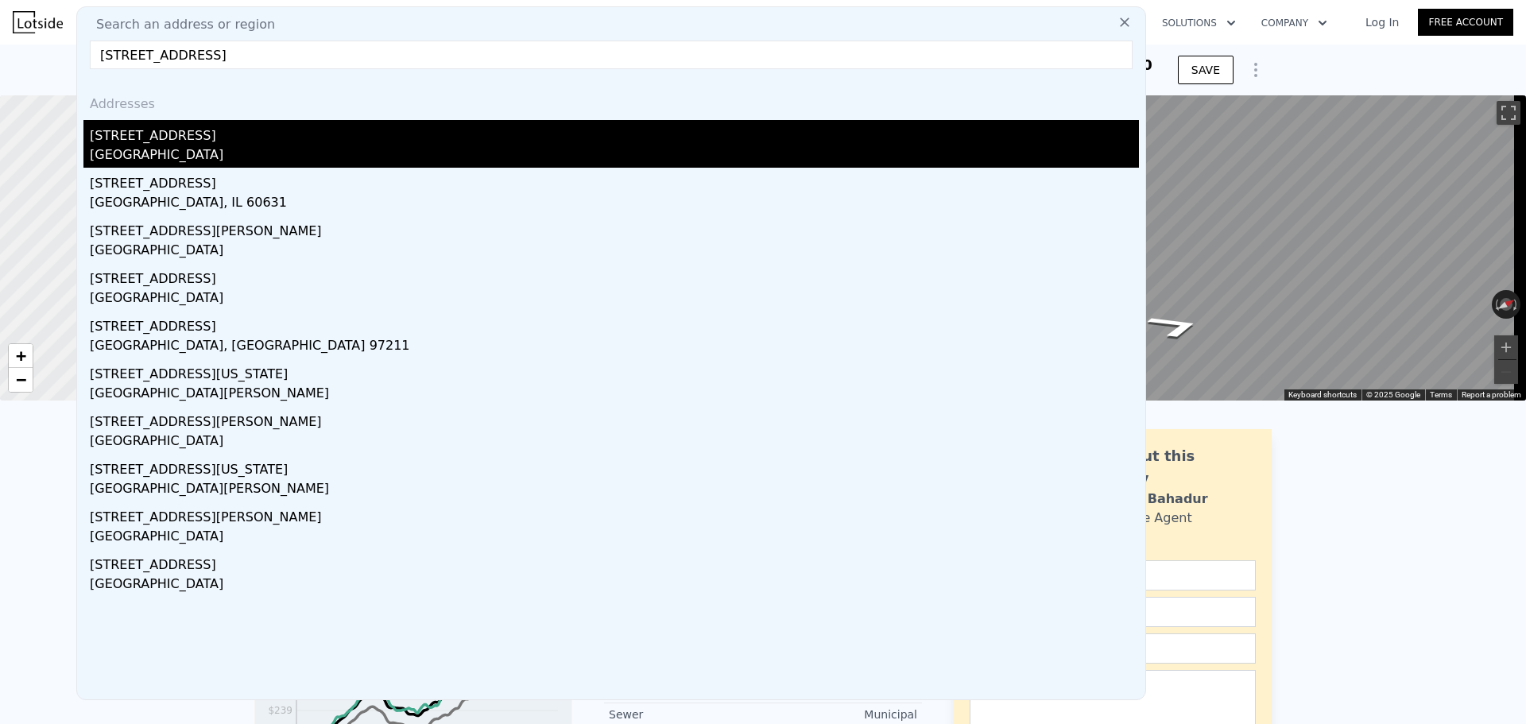
click at [229, 131] on div "[STREET_ADDRESS]" at bounding box center [614, 132] width 1049 height 25
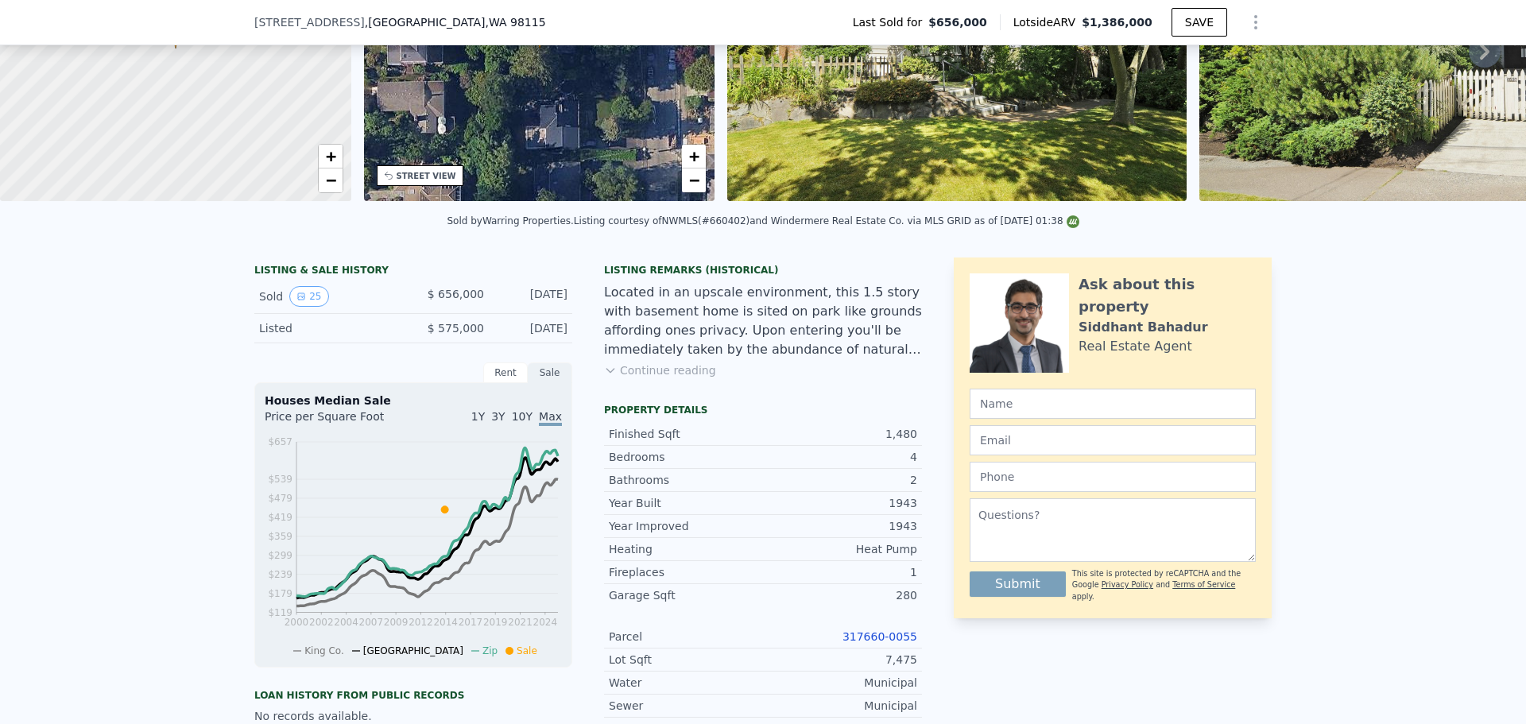
scroll to position [233, 0]
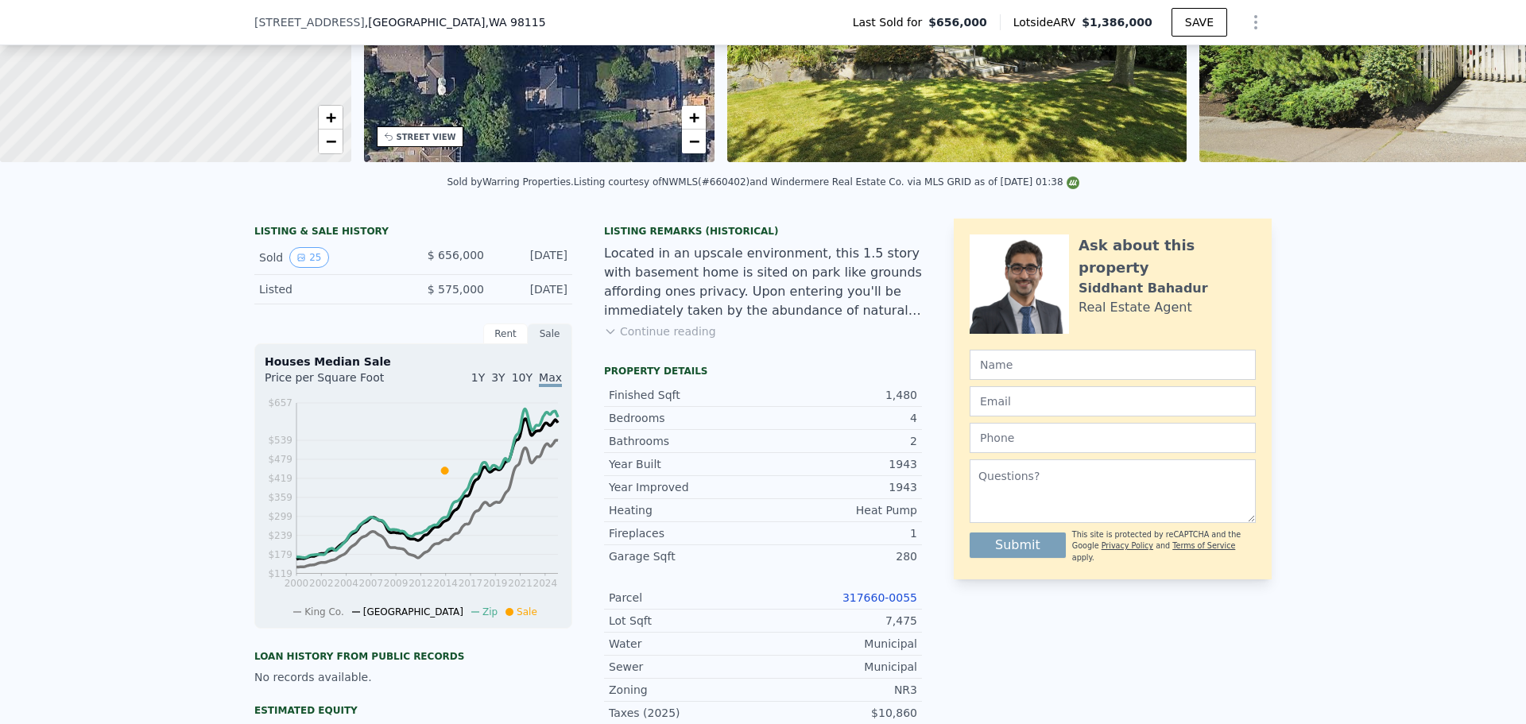
click at [884, 604] on link "317660-0055" at bounding box center [880, 597] width 75 height 13
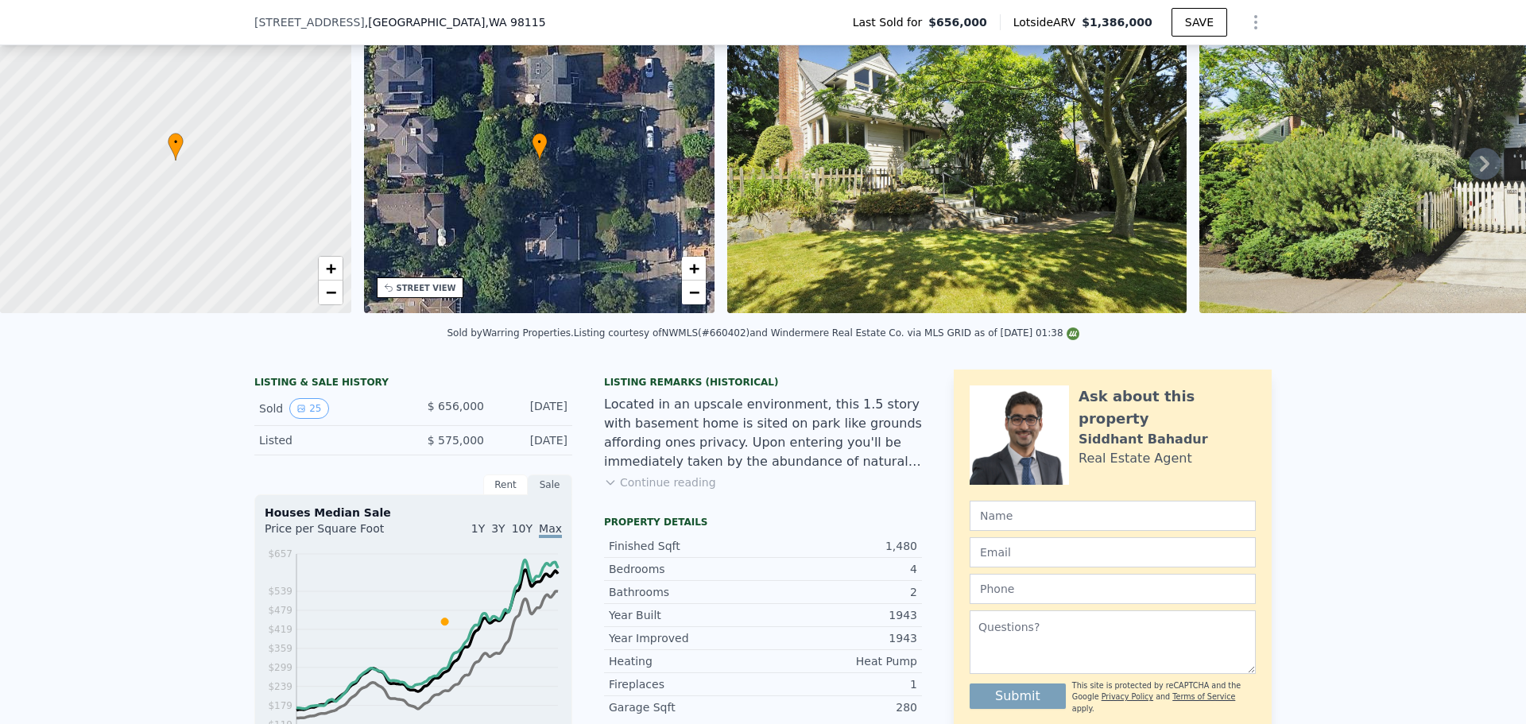
scroll to position [6, 0]
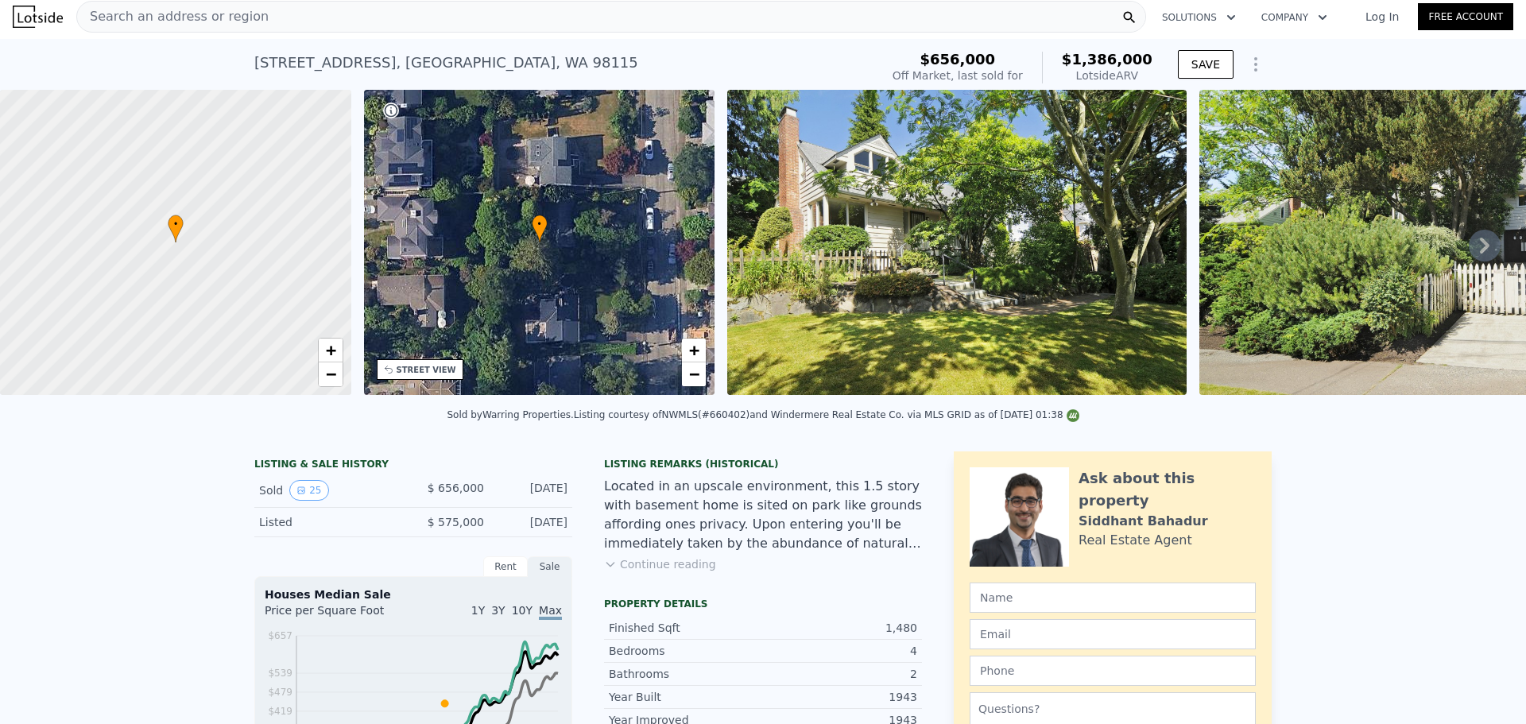
click at [293, 21] on div "Search an address or region" at bounding box center [611, 17] width 1070 height 32
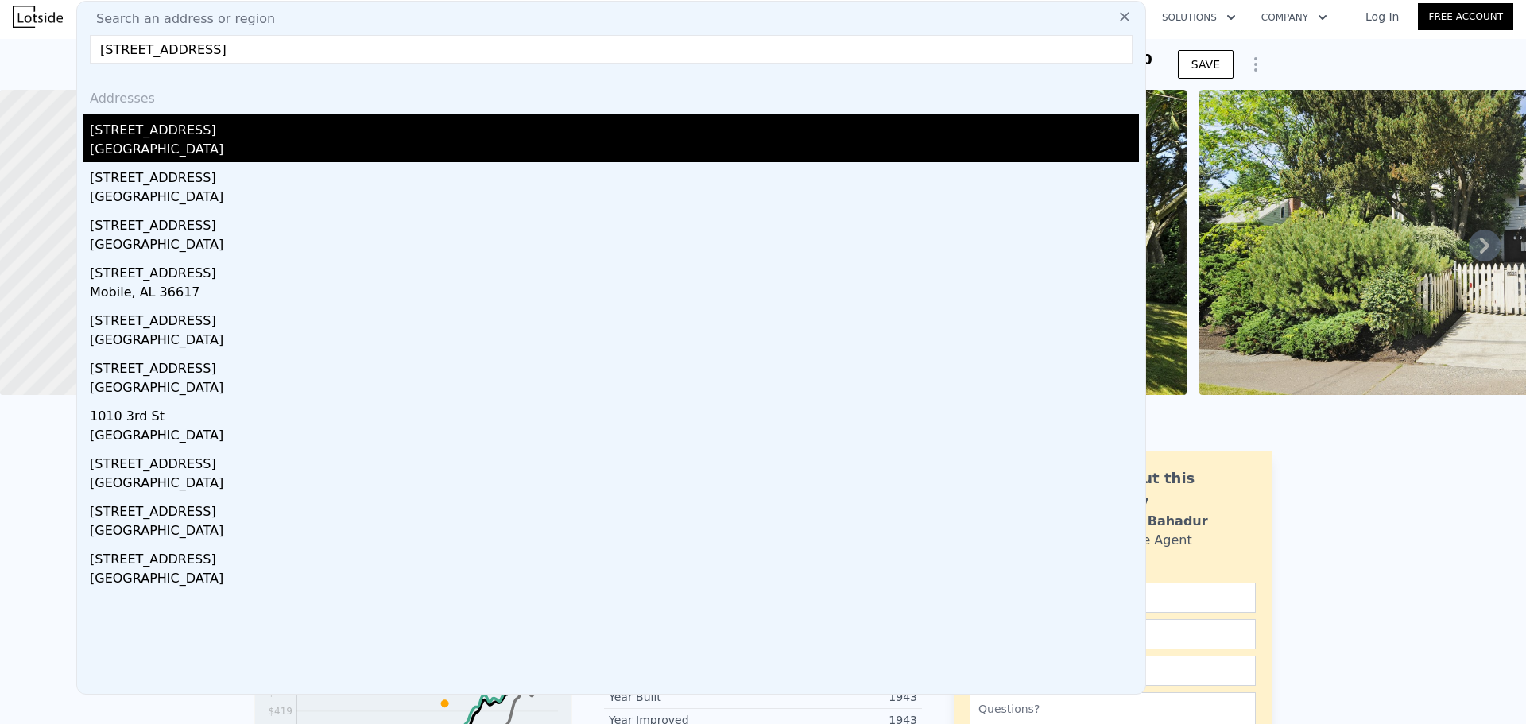
type input "[STREET_ADDRESS]"
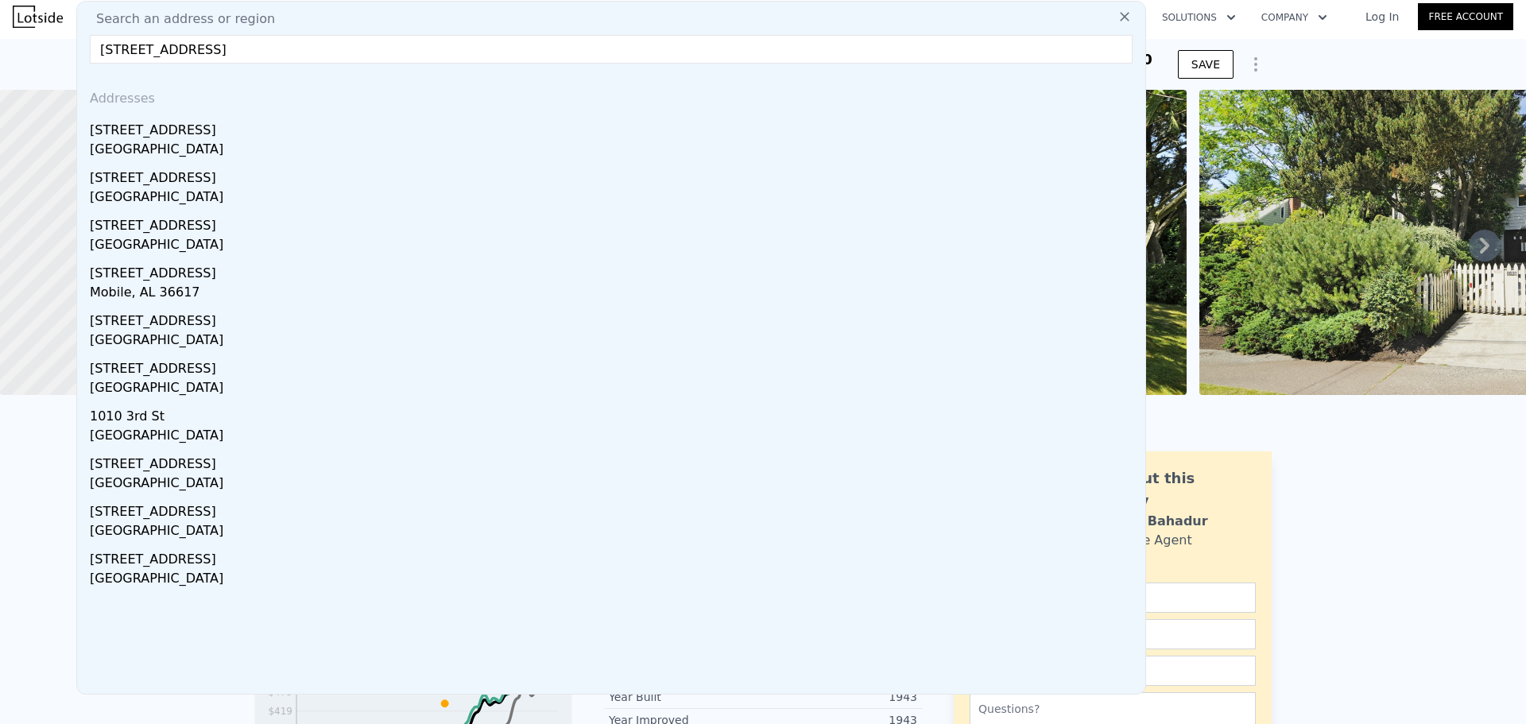
click at [261, 126] on div "[STREET_ADDRESS]" at bounding box center [614, 126] width 1049 height 25
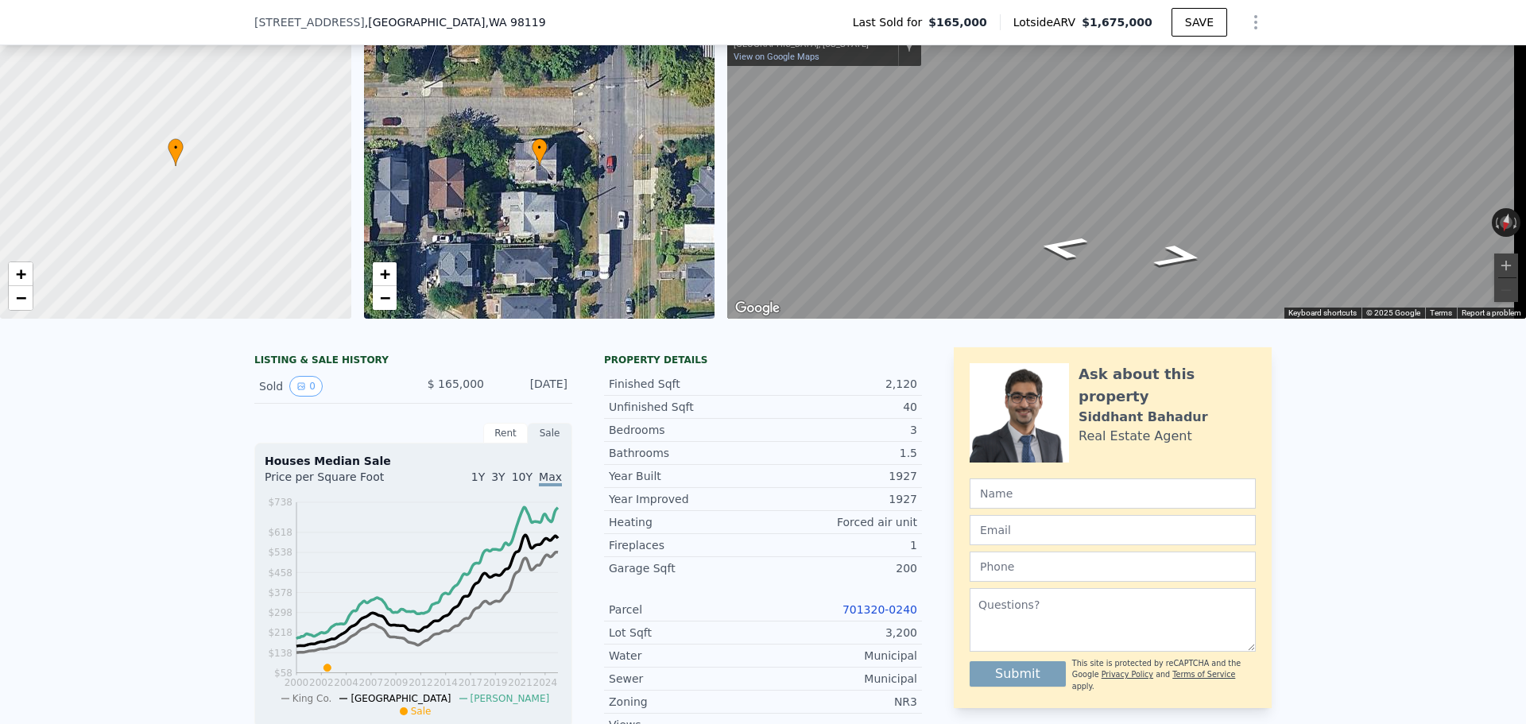
scroll to position [159, 0]
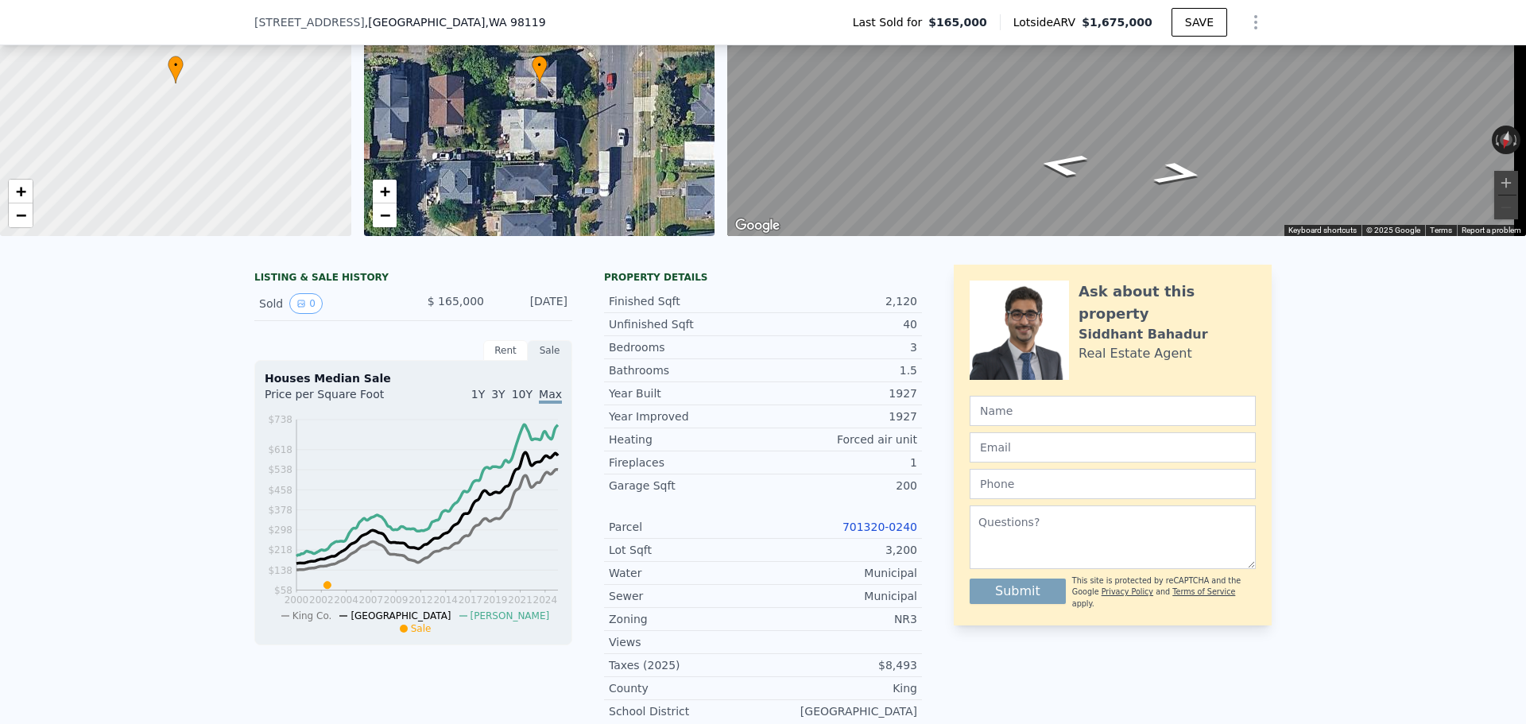
click at [897, 533] on link "701320-0240" at bounding box center [880, 527] width 75 height 13
